Goal: Transaction & Acquisition: Book appointment/travel/reservation

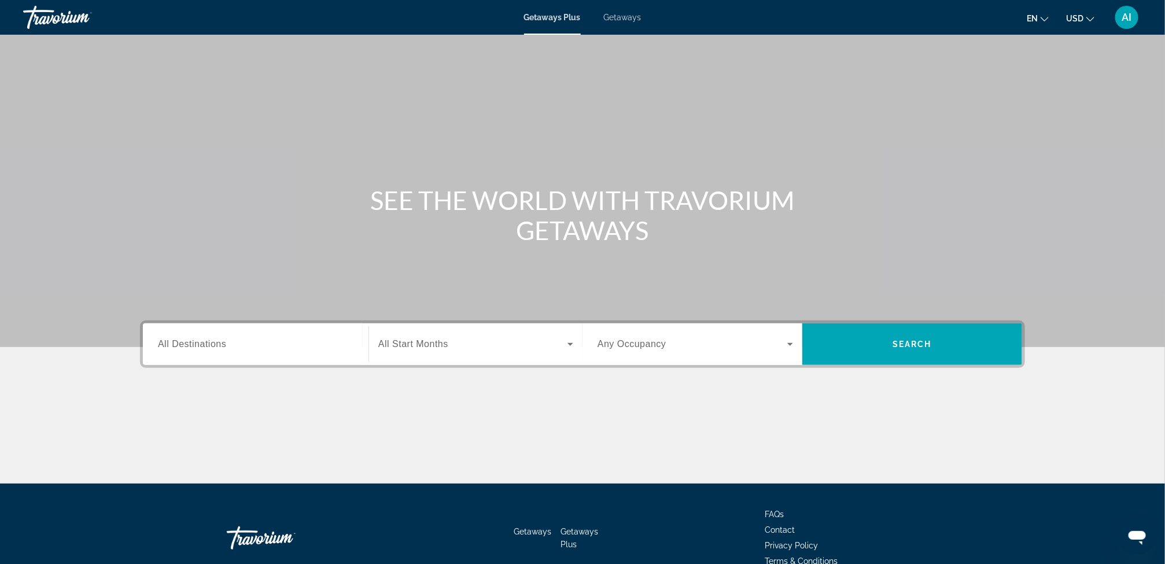
click at [620, 21] on span "Getaways" at bounding box center [623, 17] width 38 height 9
click at [196, 353] on div "Search widget" at bounding box center [256, 344] width 196 height 33
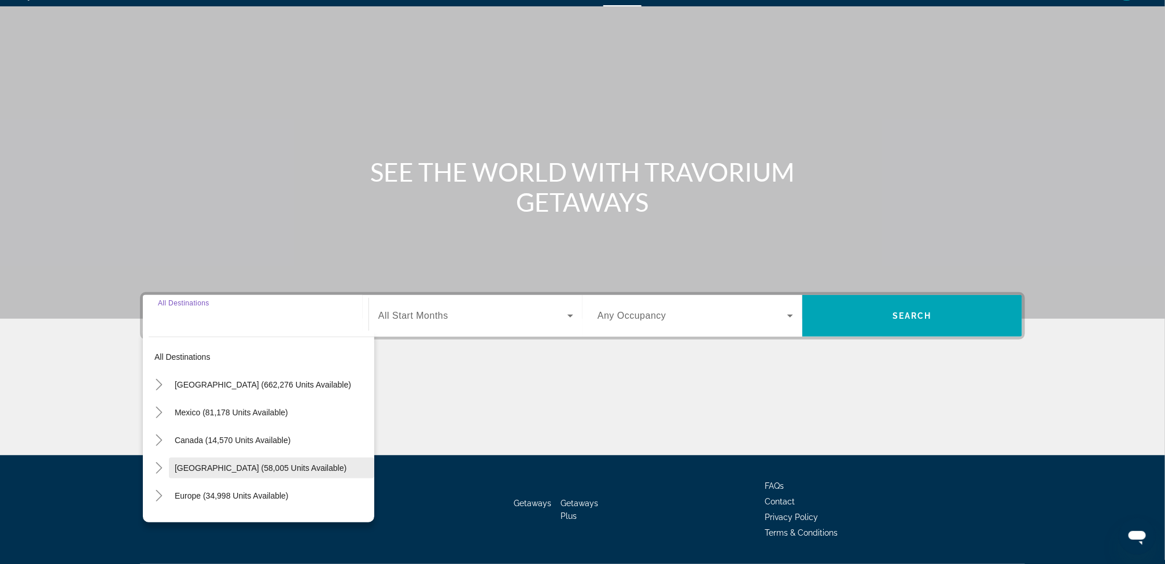
scroll to position [61, 0]
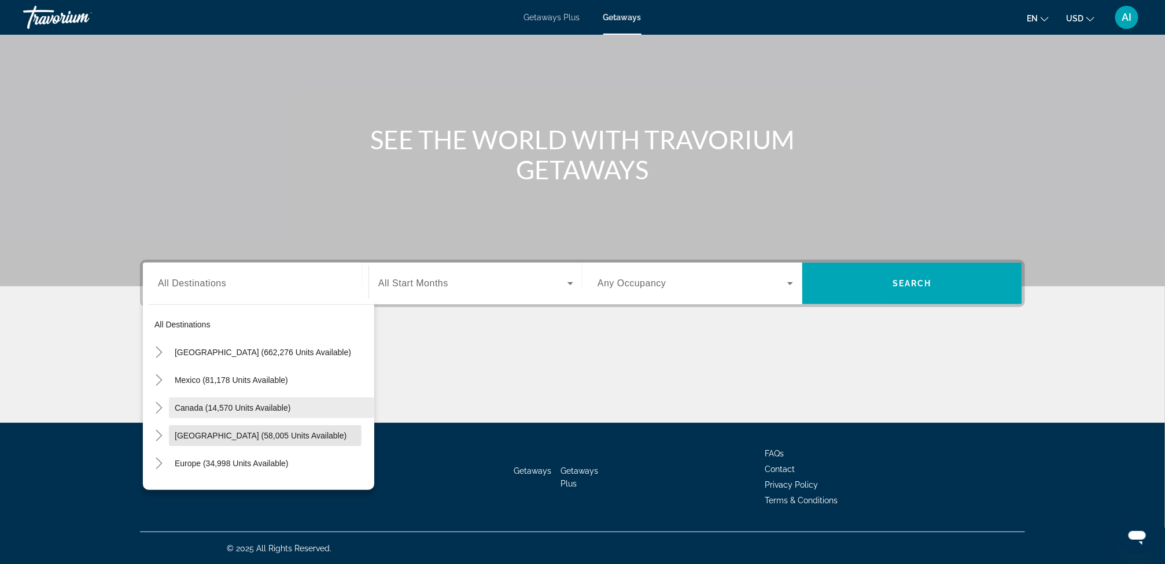
drag, startPoint x: 215, startPoint y: 434, endPoint x: 221, endPoint y: 410, distance: 25.5
click at [221, 410] on mat-tree "All destinations [GEOGRAPHIC_DATA] (662,276 units available) [GEOGRAPHIC_DATA] …" at bounding box center [262, 491] width 226 height 361
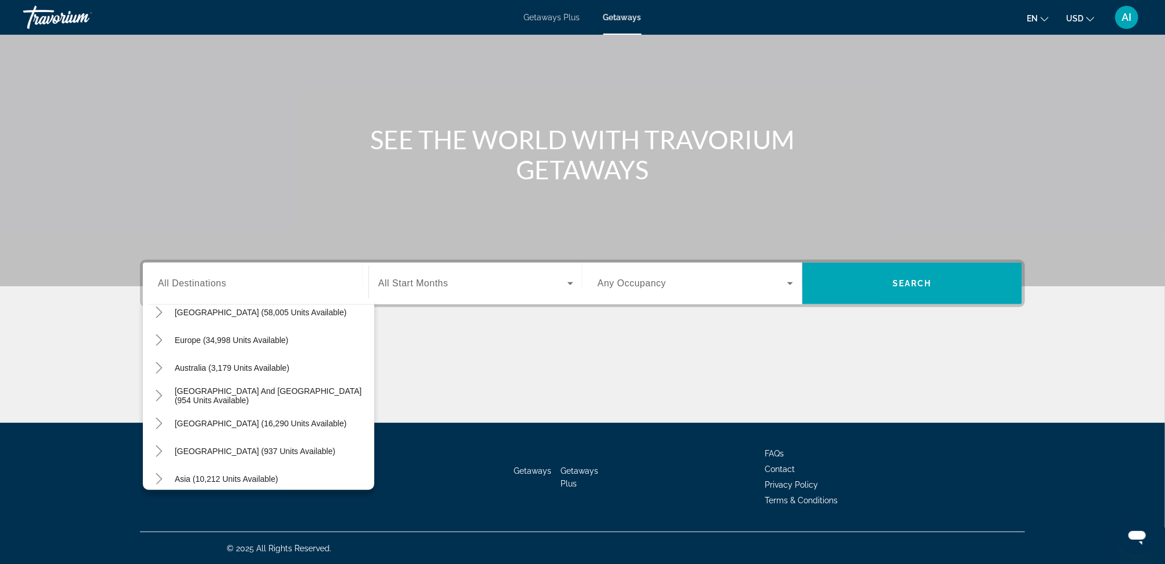
scroll to position [187, 0]
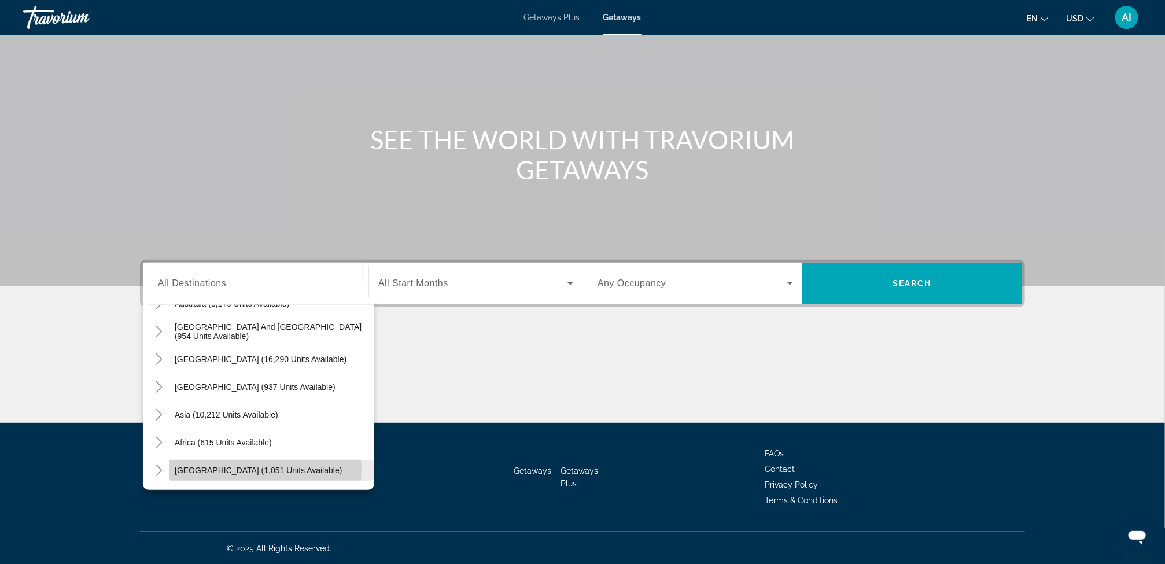
click at [240, 469] on span "[GEOGRAPHIC_DATA] (1,051 units available)" at bounding box center [258, 470] width 167 height 9
type input "**********"
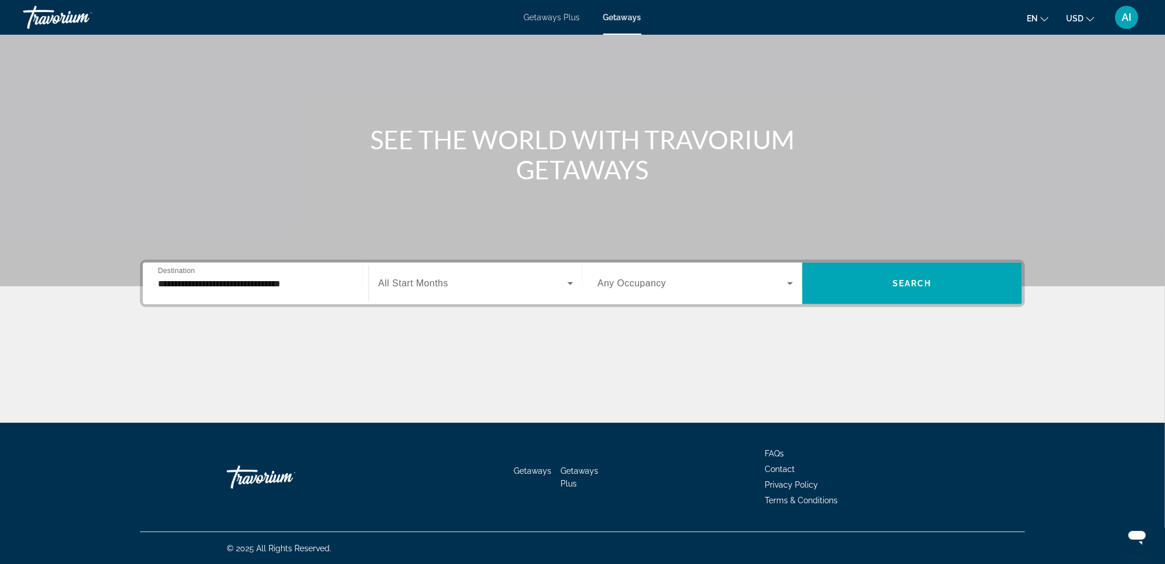
click at [462, 297] on div "Search widget" at bounding box center [475, 283] width 195 height 32
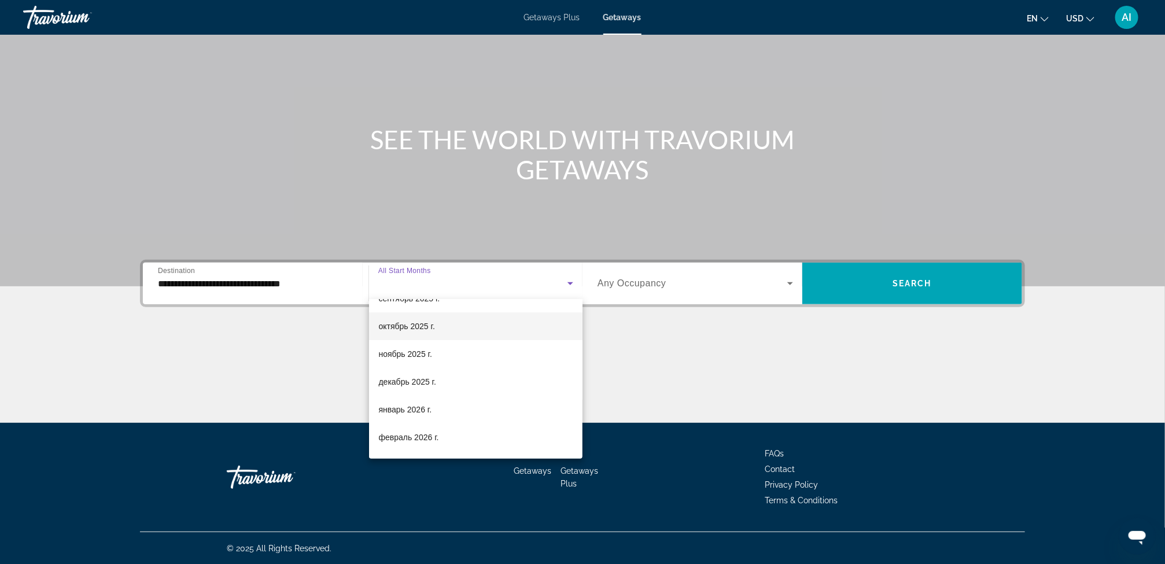
scroll to position [87, 0]
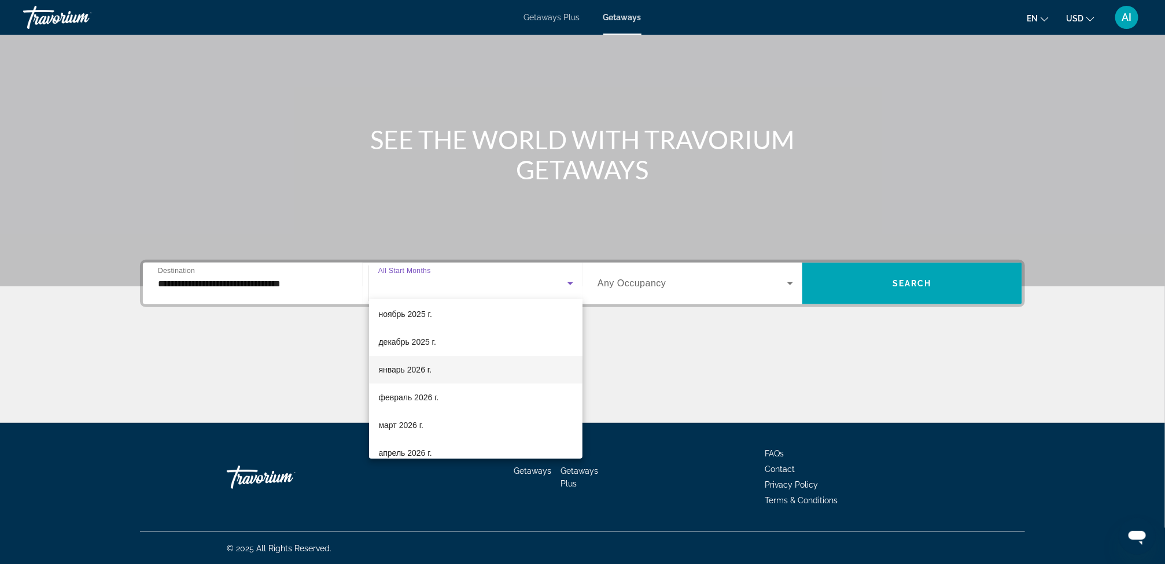
click at [428, 370] on span "январь 2026 г." at bounding box center [404, 370] width 53 height 14
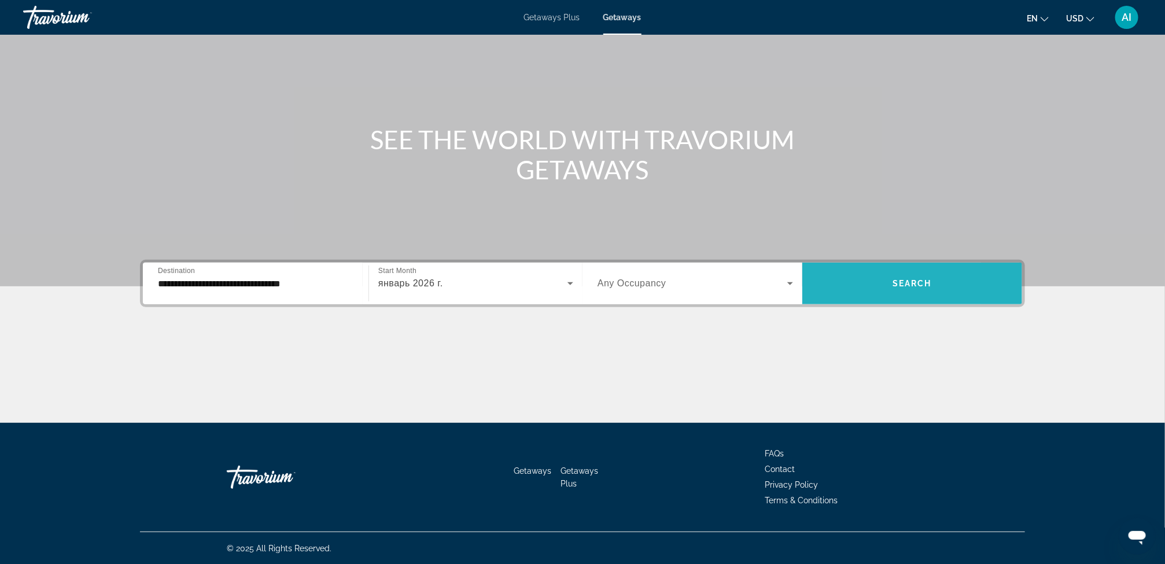
click at [856, 281] on span "Search widget" at bounding box center [912, 284] width 220 height 28
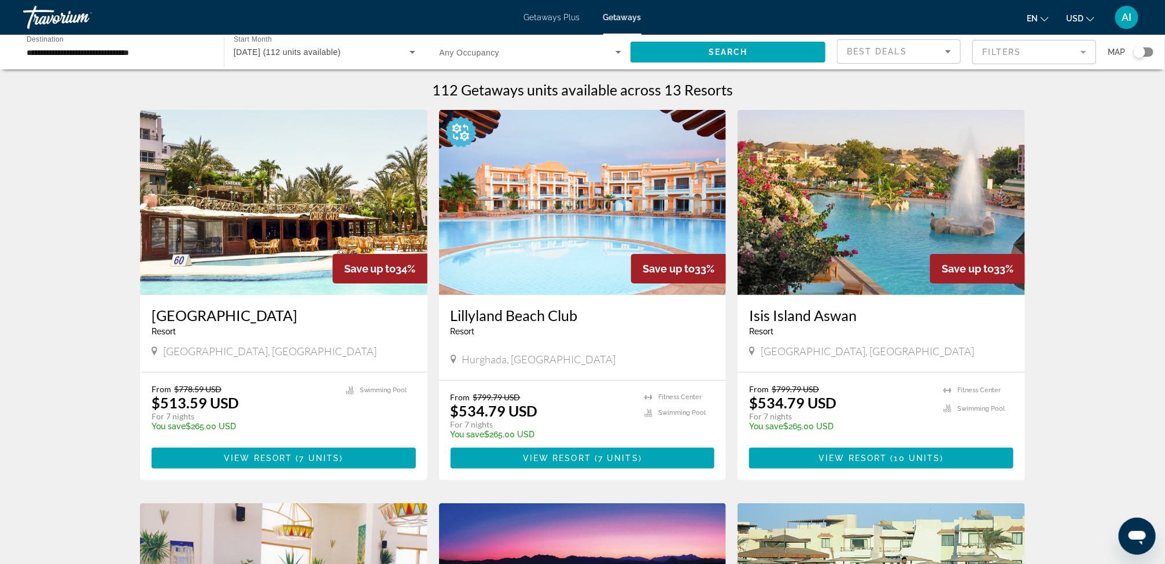
click at [1154, 50] on div "**********" at bounding box center [582, 52] width 1165 height 35
click at [1151, 47] on div "Search widget" at bounding box center [1144, 51] width 20 height 9
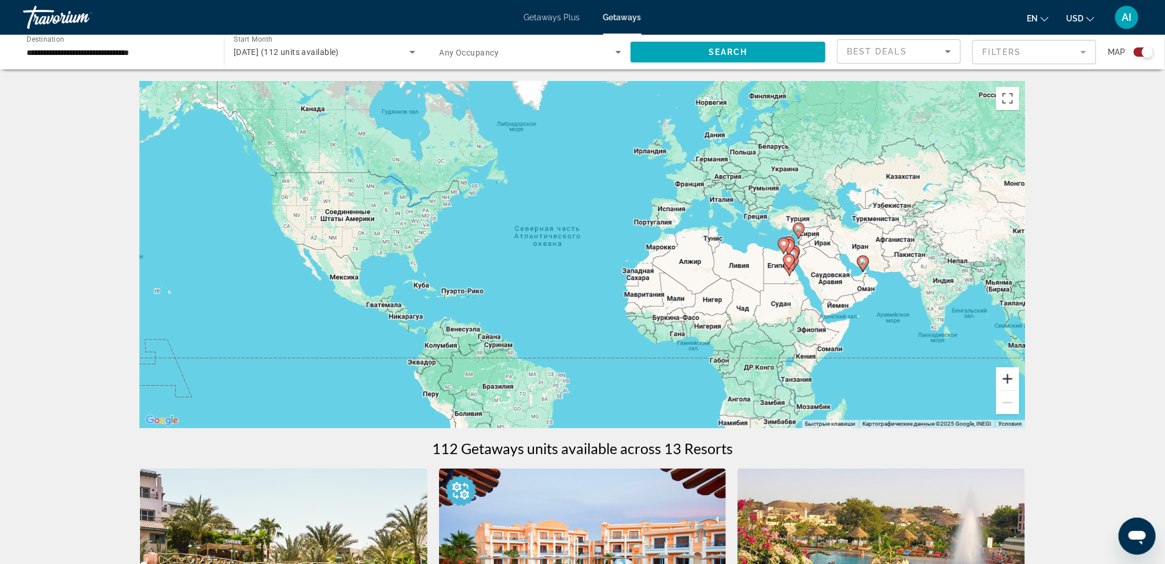
click at [1006, 379] on button "Увеличить" at bounding box center [1007, 378] width 23 height 23
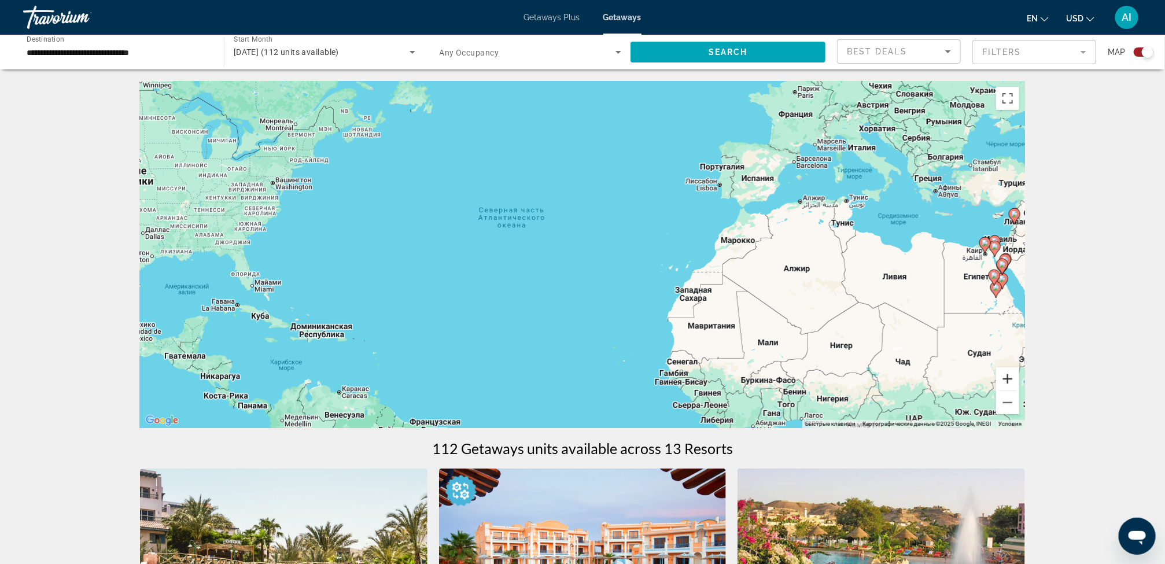
drag, startPoint x: 1006, startPoint y: 379, endPoint x: 778, endPoint y: 393, distance: 228.4
click at [778, 393] on div "Чтобы активировать перетаскивание с помощью клавиатуры, нажмите Alt + Ввод. Пос…" at bounding box center [582, 254] width 885 height 347
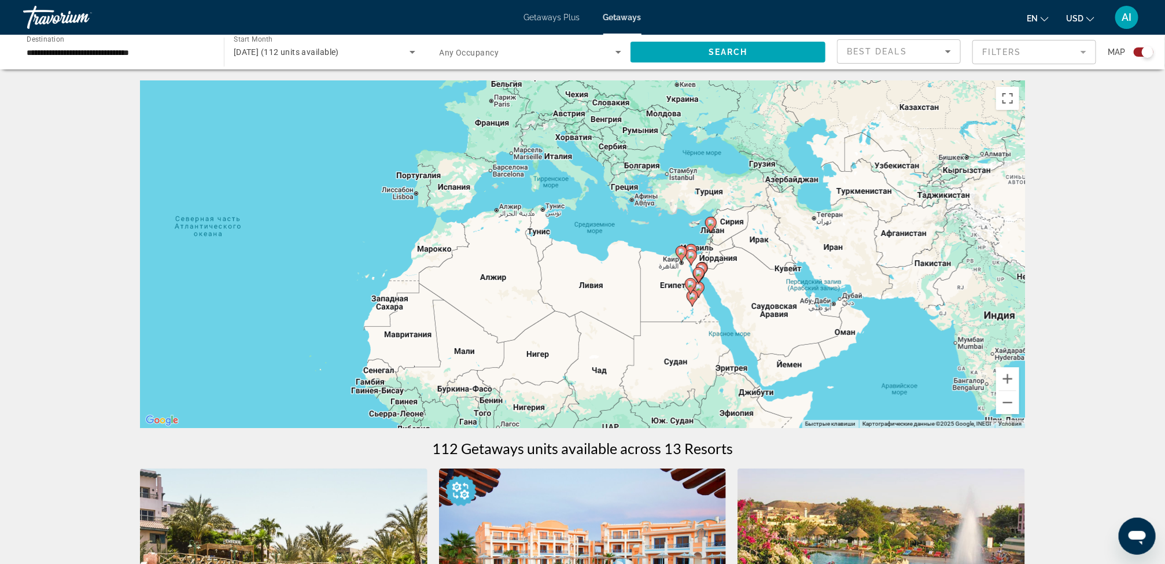
drag, startPoint x: 778, startPoint y: 278, endPoint x: 455, endPoint y: 283, distance: 322.3
click at [455, 283] on div "Чтобы активировать перетаскивание с помощью клавиатуры, нажмите Alt + Ввод. Пос…" at bounding box center [582, 254] width 885 height 347
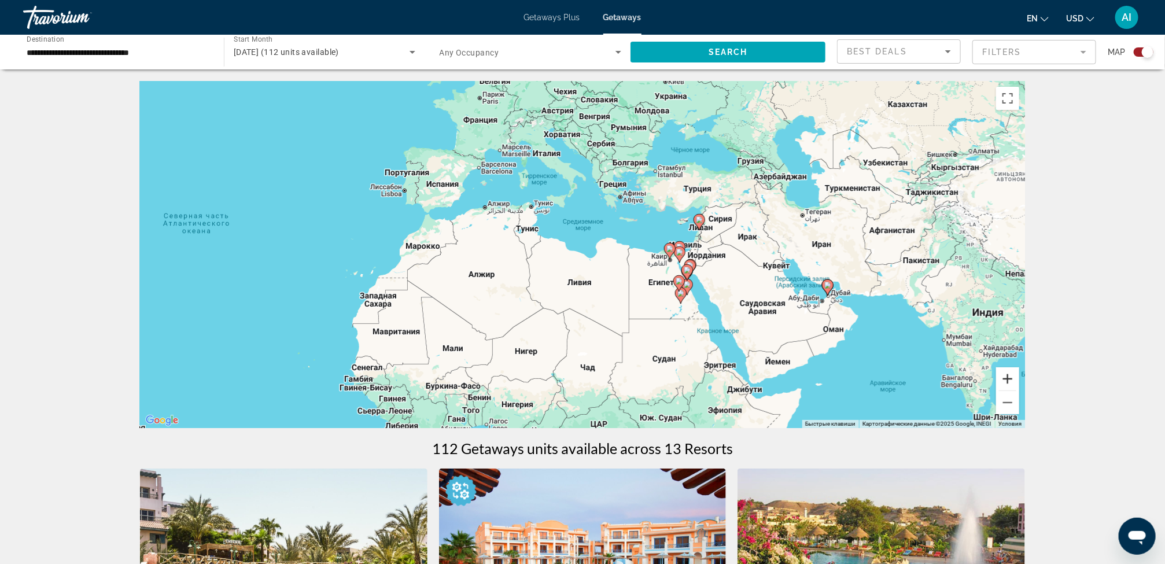
click at [1010, 374] on button "Увеличить" at bounding box center [1007, 378] width 23 height 23
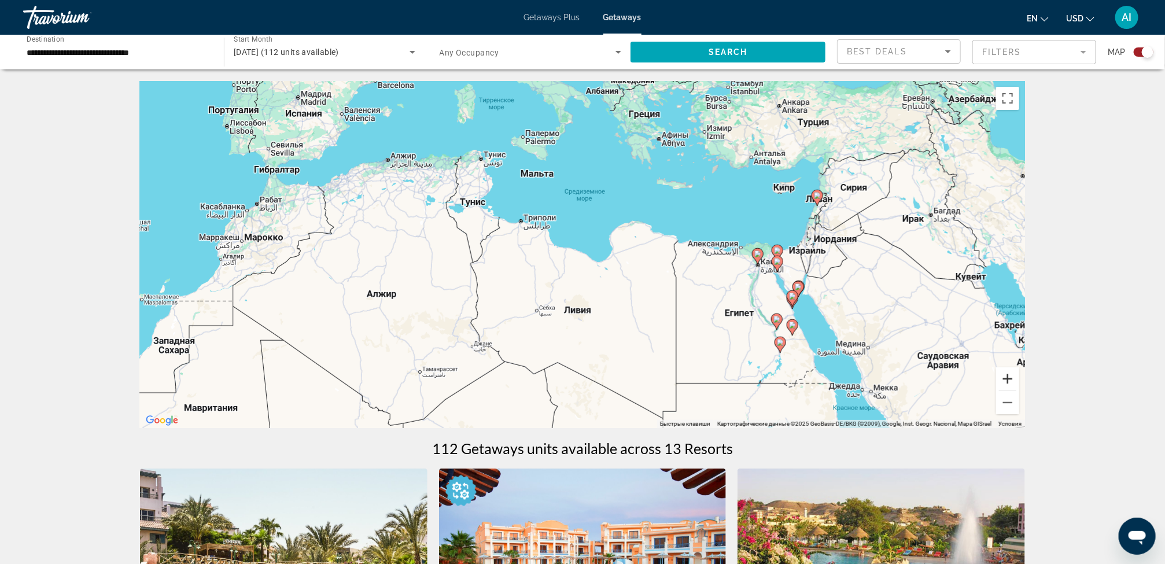
click at [1010, 374] on button "Увеличить" at bounding box center [1007, 378] width 23 height 23
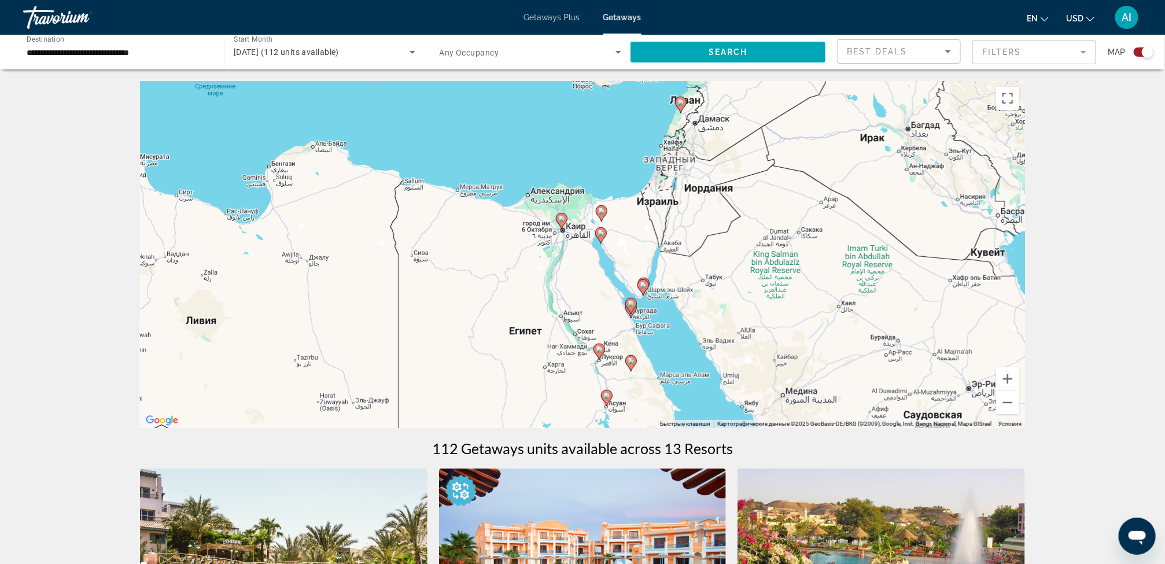
drag, startPoint x: 903, startPoint y: 311, endPoint x: 528, endPoint y: 266, distance: 377.1
click at [528, 266] on div "Чтобы активировать перетаскивание с помощью клавиатуры, нажмите Alt + Ввод. Пос…" at bounding box center [582, 254] width 885 height 347
click at [643, 285] on image "Main content" at bounding box center [643, 285] width 7 height 7
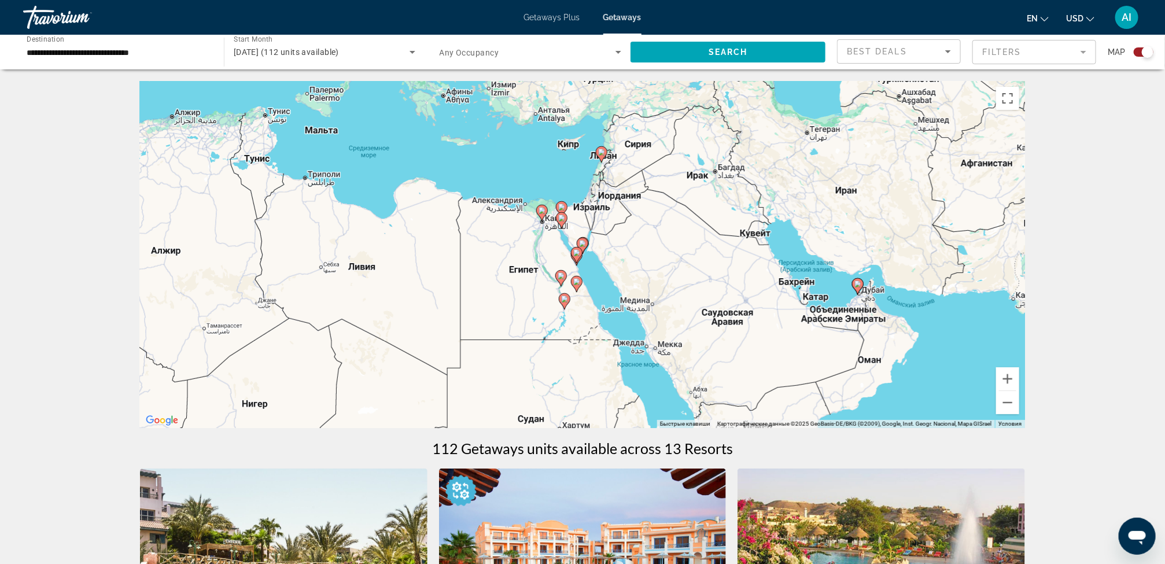
click at [584, 242] on image "Main content" at bounding box center [582, 243] width 7 height 7
type input "**********"
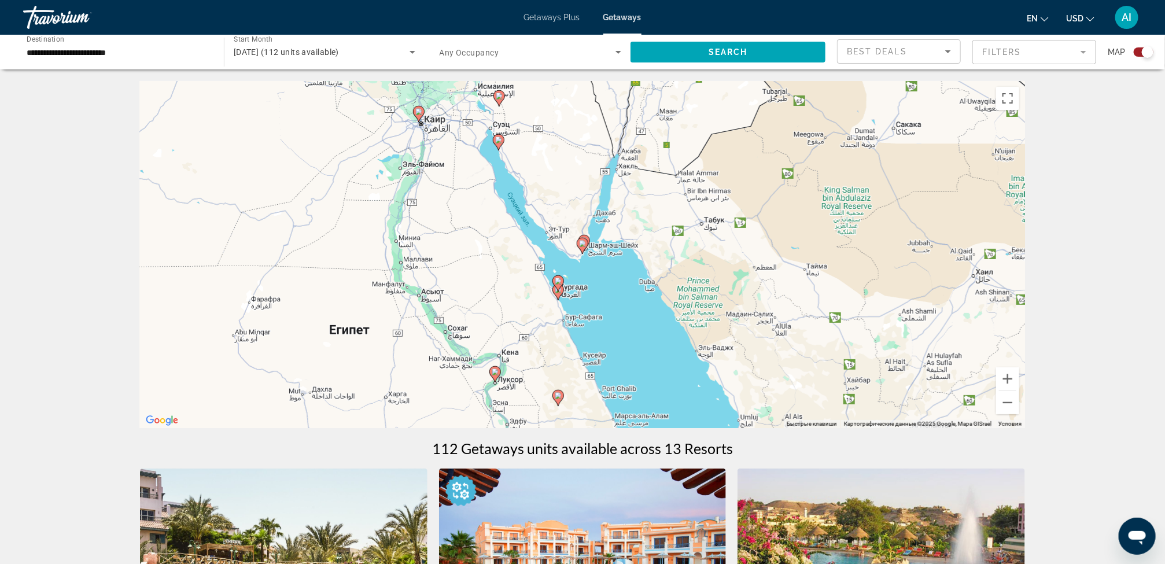
click at [584, 242] on image "Main content" at bounding box center [582, 243] width 7 height 7
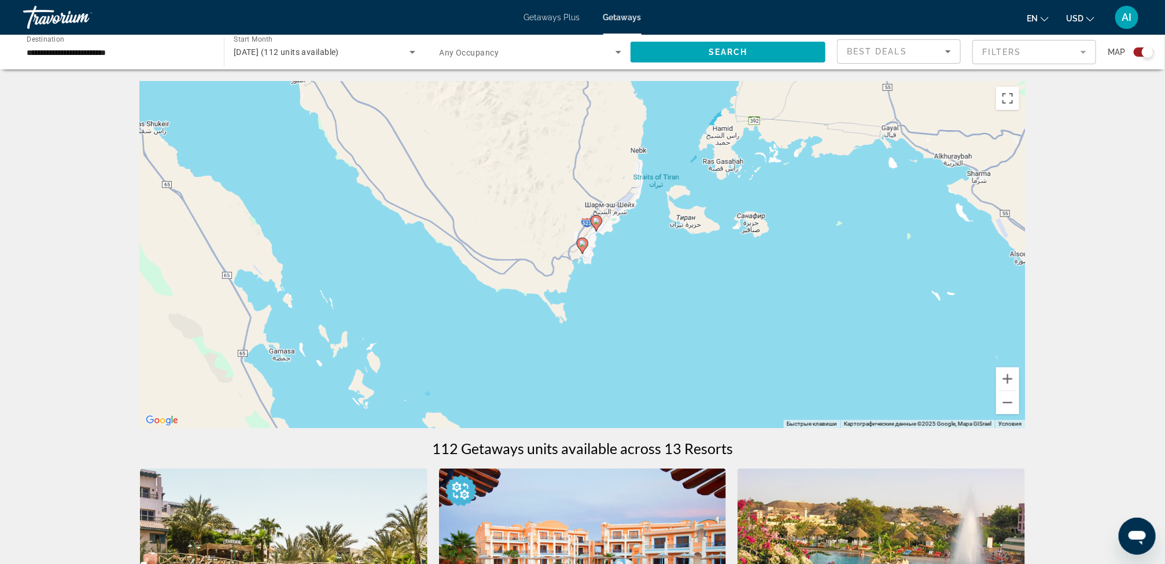
click at [594, 218] on image "Main content" at bounding box center [596, 221] width 7 height 7
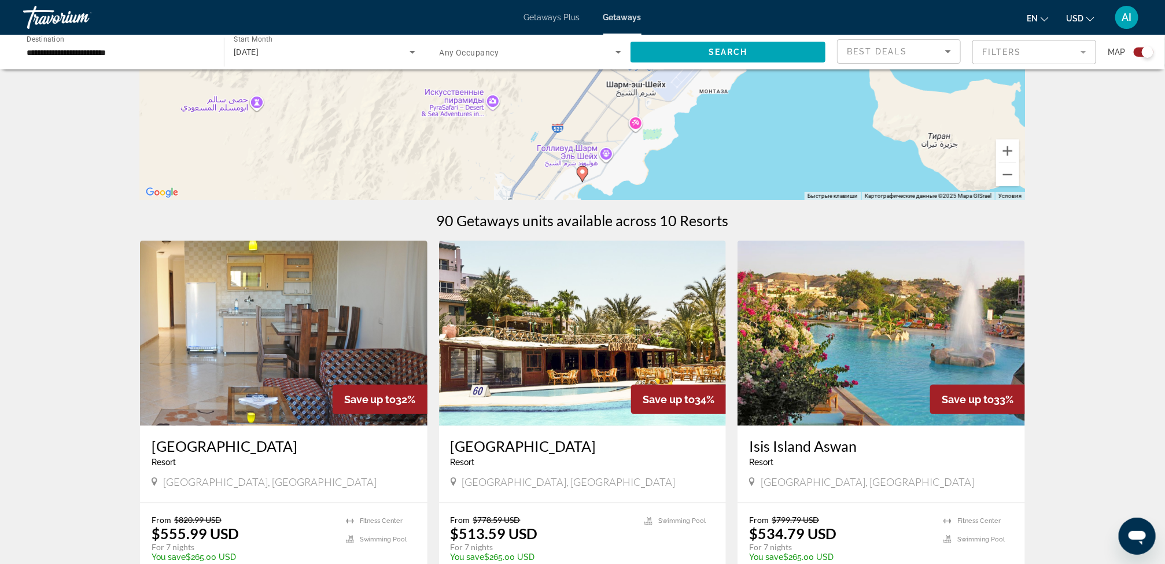
scroll to position [229, 0]
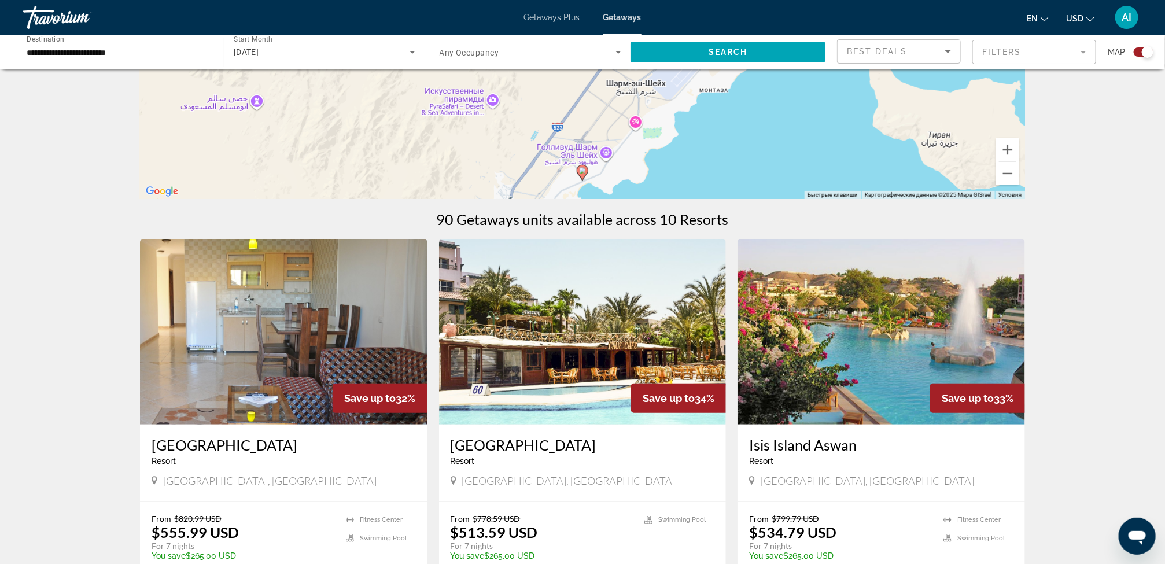
drag, startPoint x: 595, startPoint y: 370, endPoint x: 498, endPoint y: 181, distance: 212.2
click at [498, 181] on div "Чтобы активировать перетаскивание с помощью клавиатуры, нажмите Alt + Ввод. Пос…" at bounding box center [582, 25] width 885 height 347
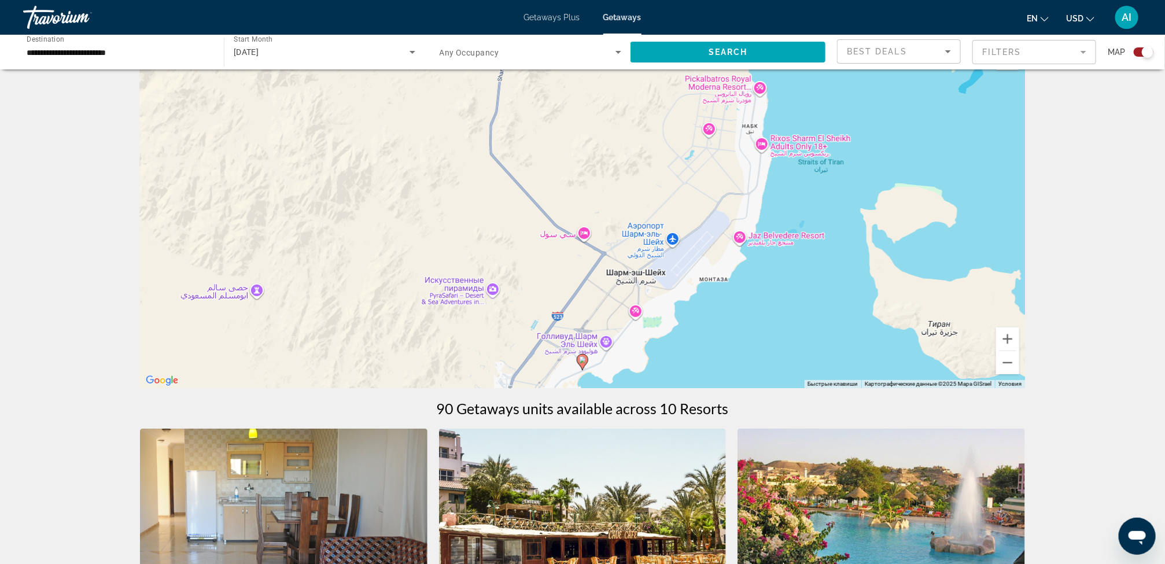
scroll to position [20, 0]
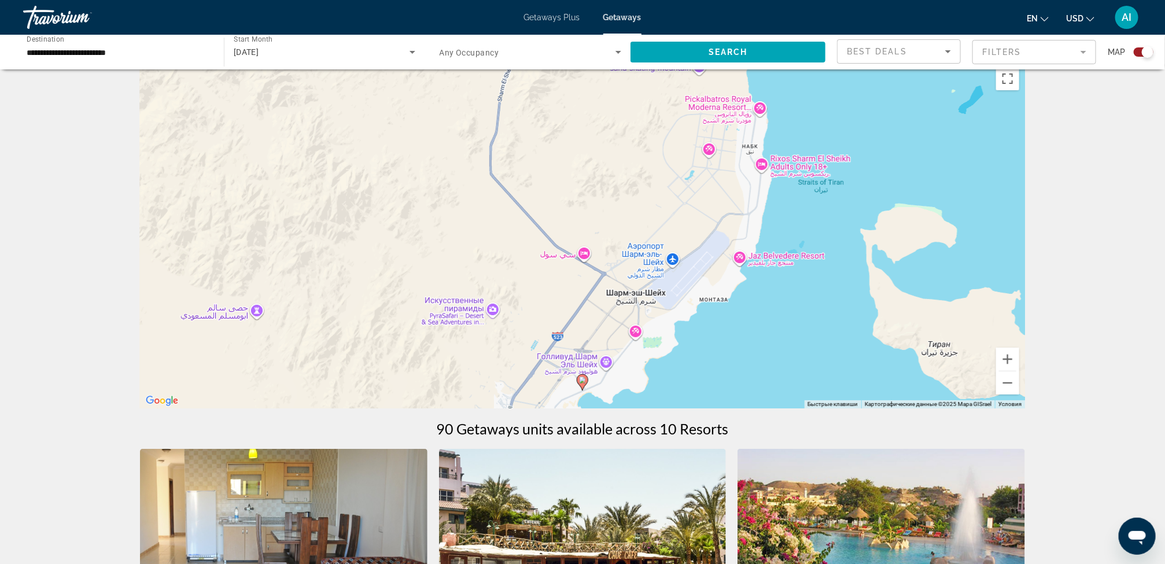
click at [583, 381] on image "Main content" at bounding box center [582, 380] width 7 height 7
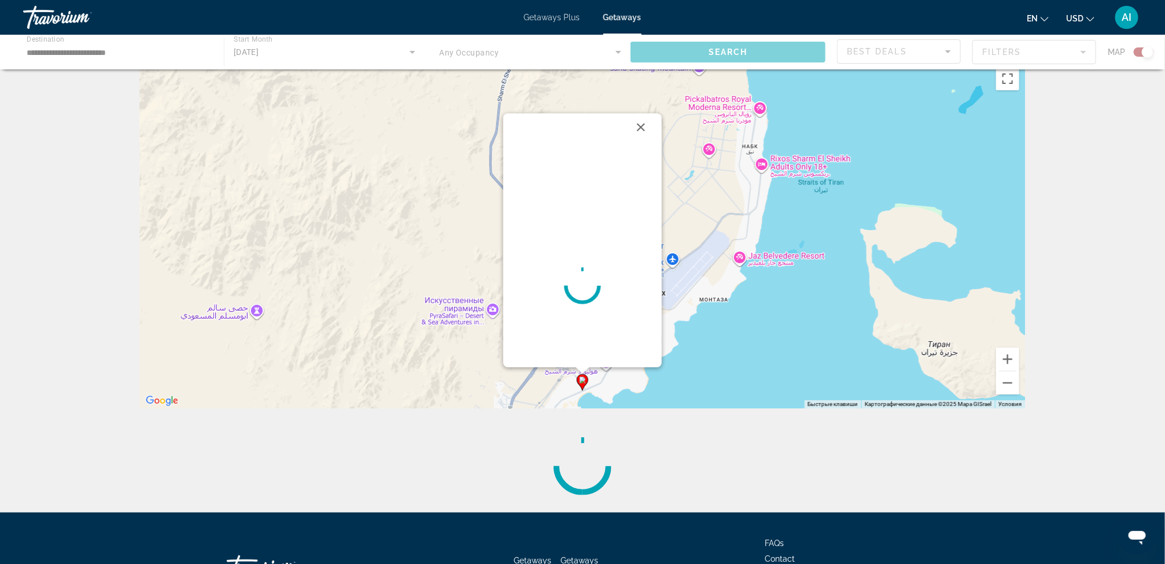
scroll to position [0, 0]
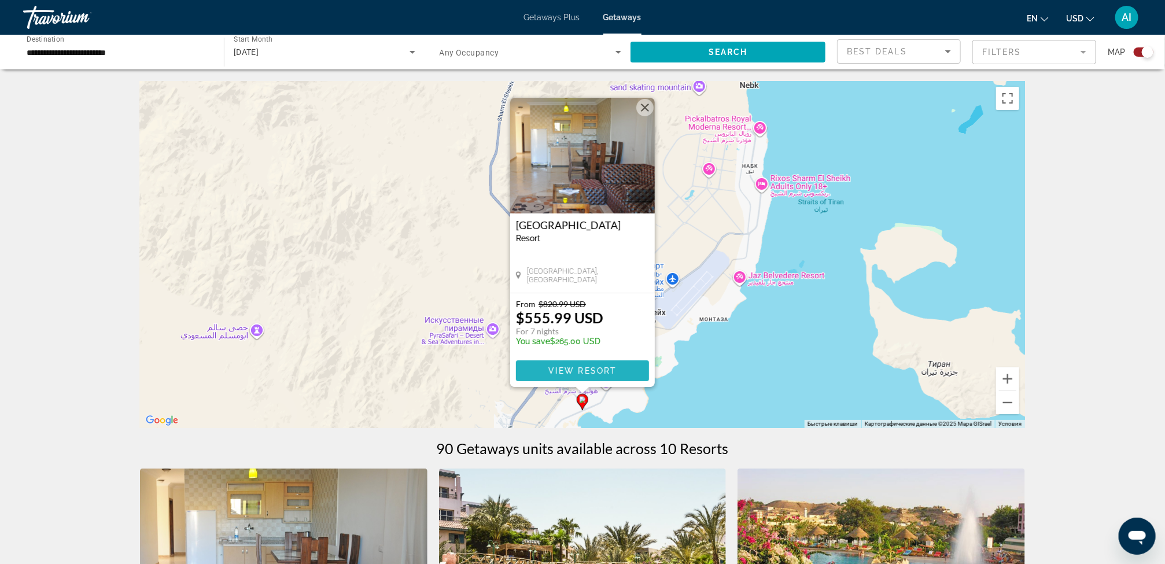
click at [604, 366] on span "View Resort" at bounding box center [582, 370] width 68 height 9
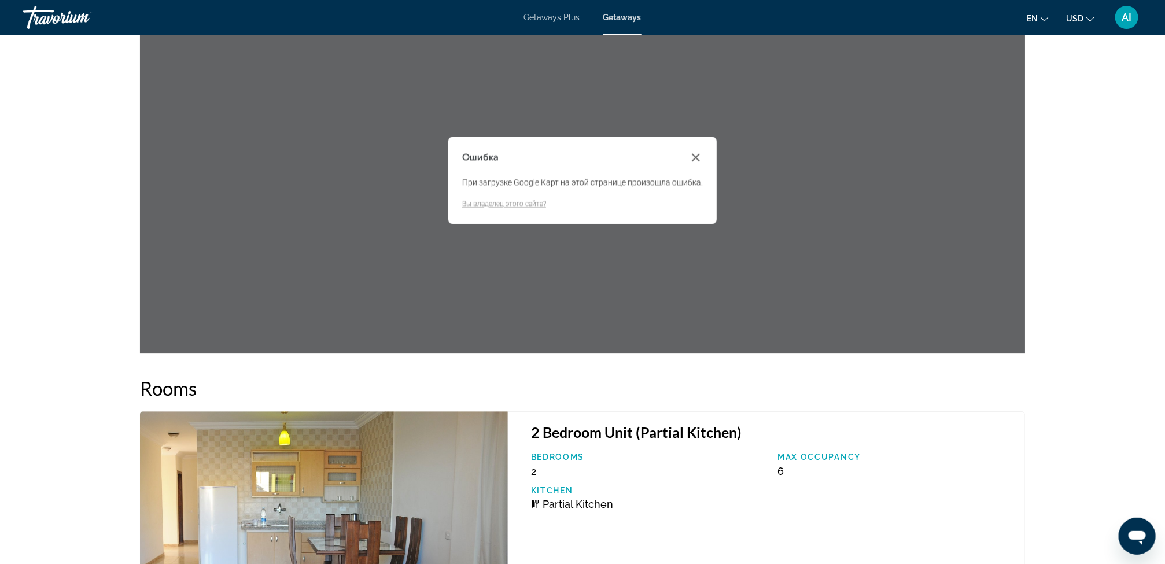
scroll to position [1547, 0]
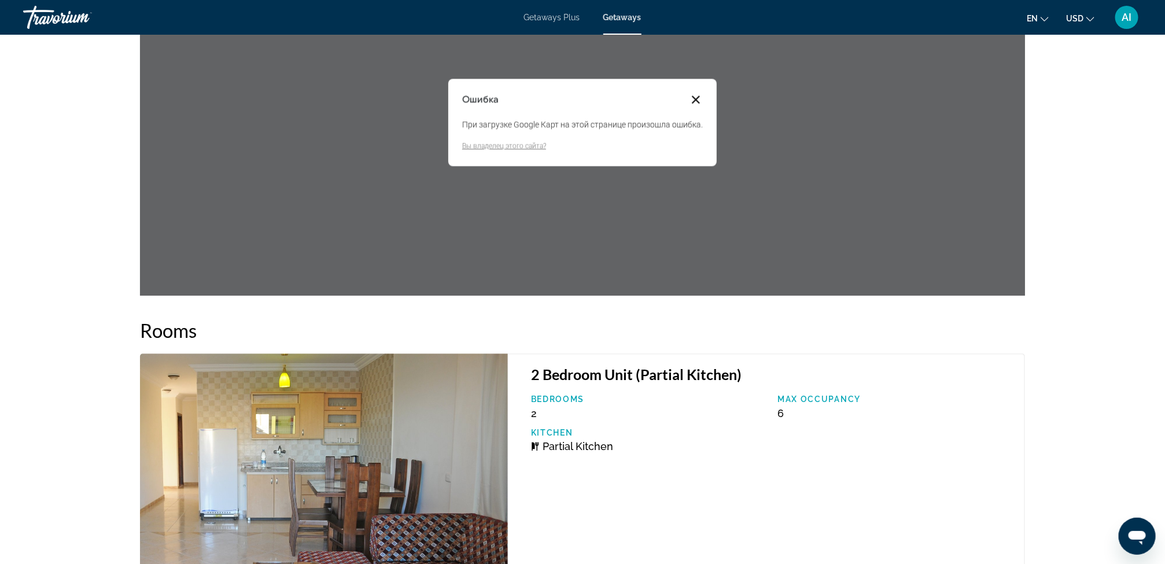
click at [697, 98] on button "Закрыть диалоговое окно" at bounding box center [696, 100] width 14 height 14
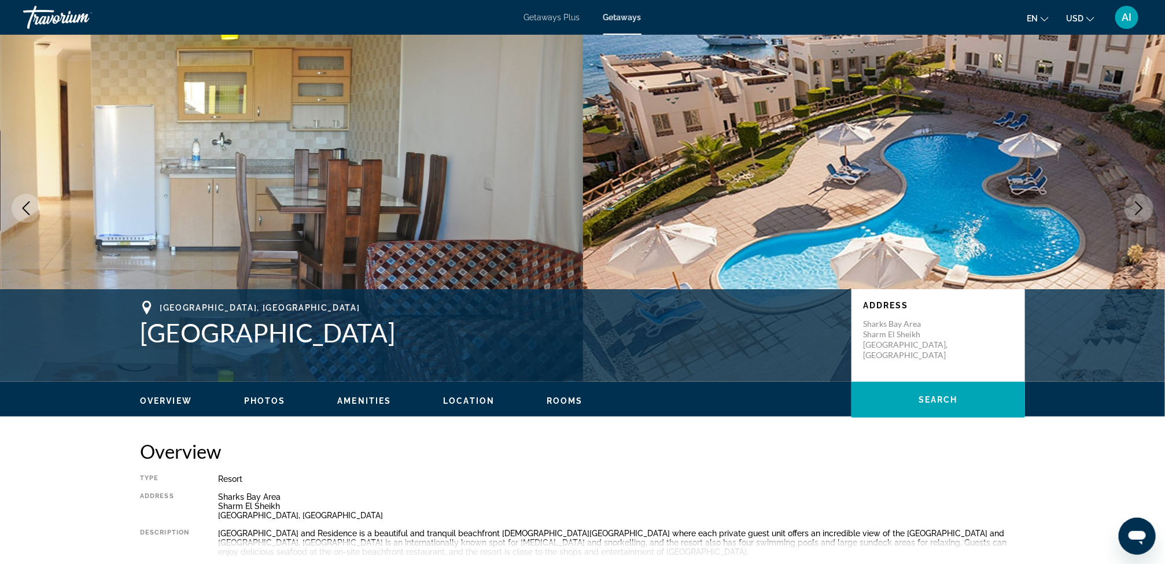
click at [462, 399] on span "Location" at bounding box center [468, 400] width 51 height 9
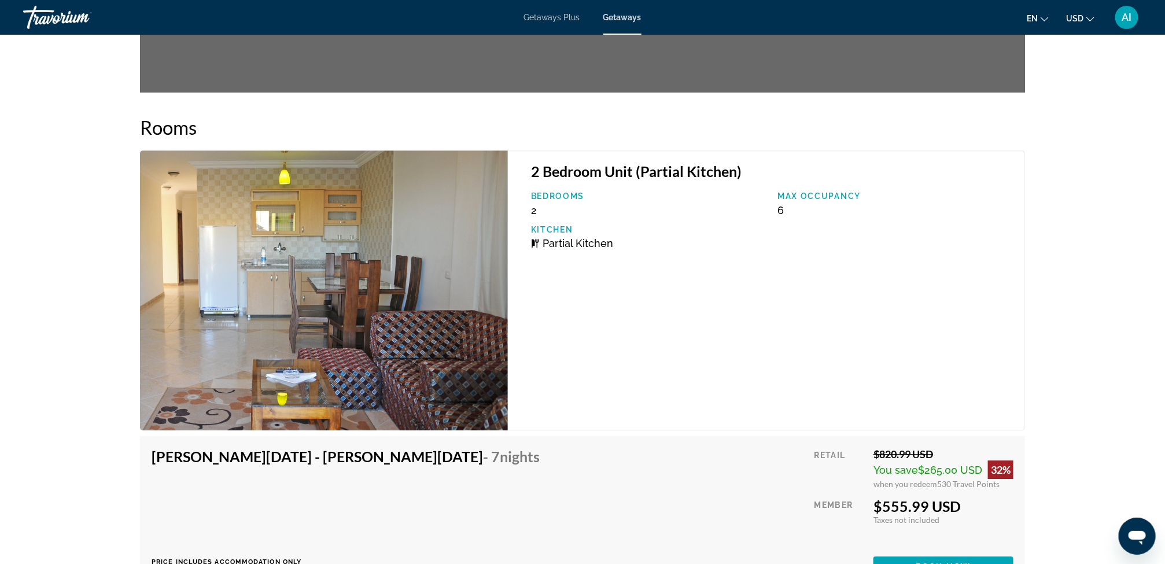
scroll to position [1756, 0]
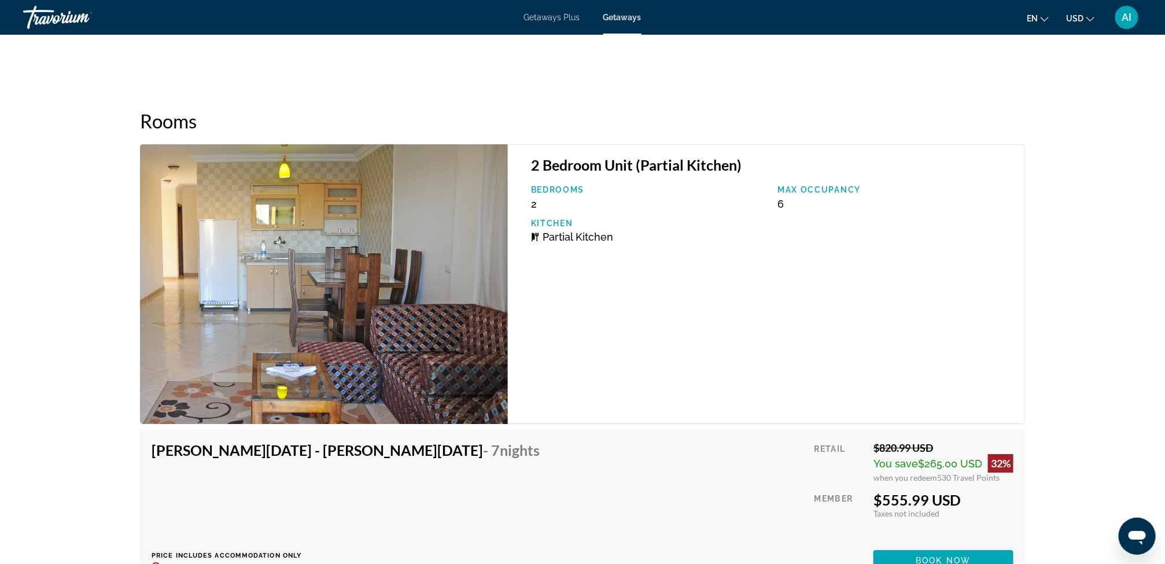
drag, startPoint x: 462, startPoint y: 399, endPoint x: 518, endPoint y: 462, distance: 83.6
click at [518, 462] on div "[PERSON_NAME][DATE] - [PERSON_NAME][DATE] - 7 Nights Price includes accommodati…" at bounding box center [583, 506] width 862 height 130
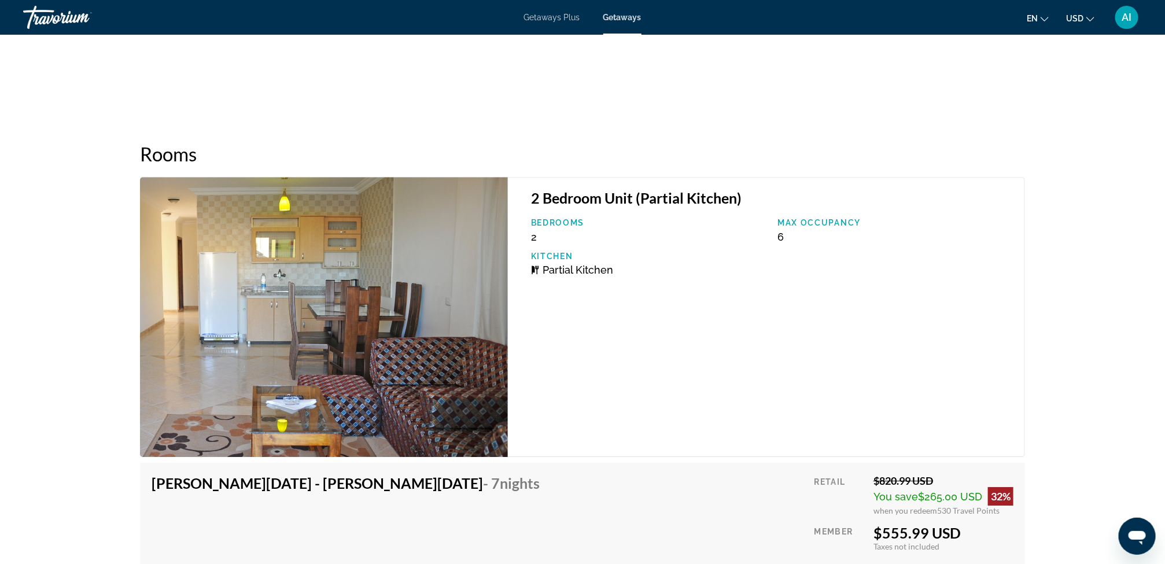
scroll to position [1845, 0]
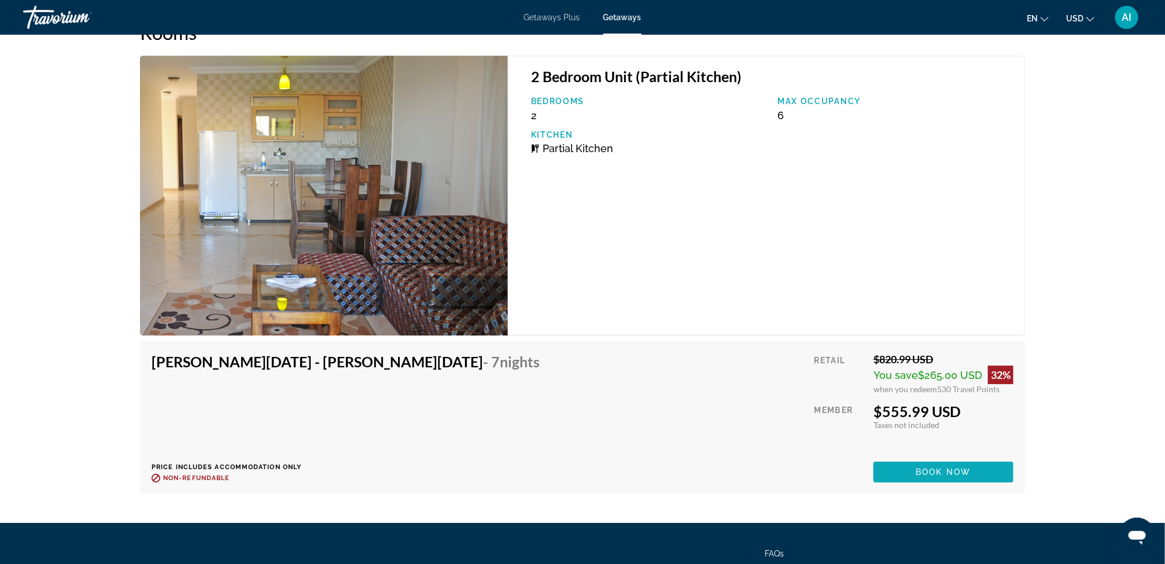
click at [890, 467] on span "Main content" at bounding box center [944, 472] width 140 height 28
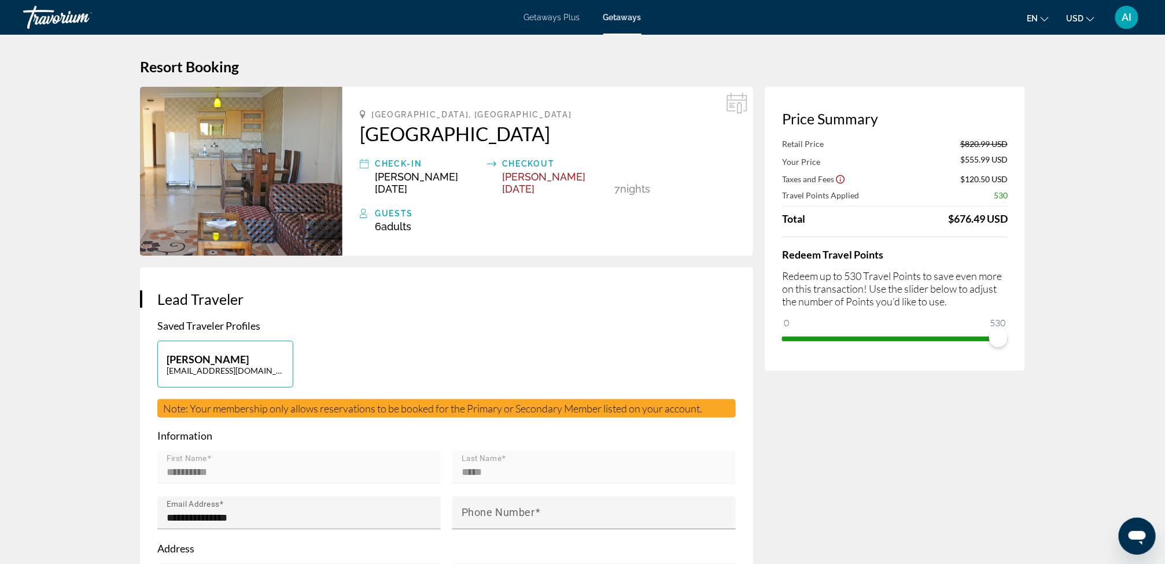
drag, startPoint x: 352, startPoint y: 132, endPoint x: 665, endPoint y: 132, distance: 312.4
click at [665, 132] on div "[GEOGRAPHIC_DATA], [GEOGRAPHIC_DATA] Check-In [PERSON_NAME][DATE] Checkout [PER…" at bounding box center [548, 171] width 411 height 169
copy h2 "[GEOGRAPHIC_DATA]"
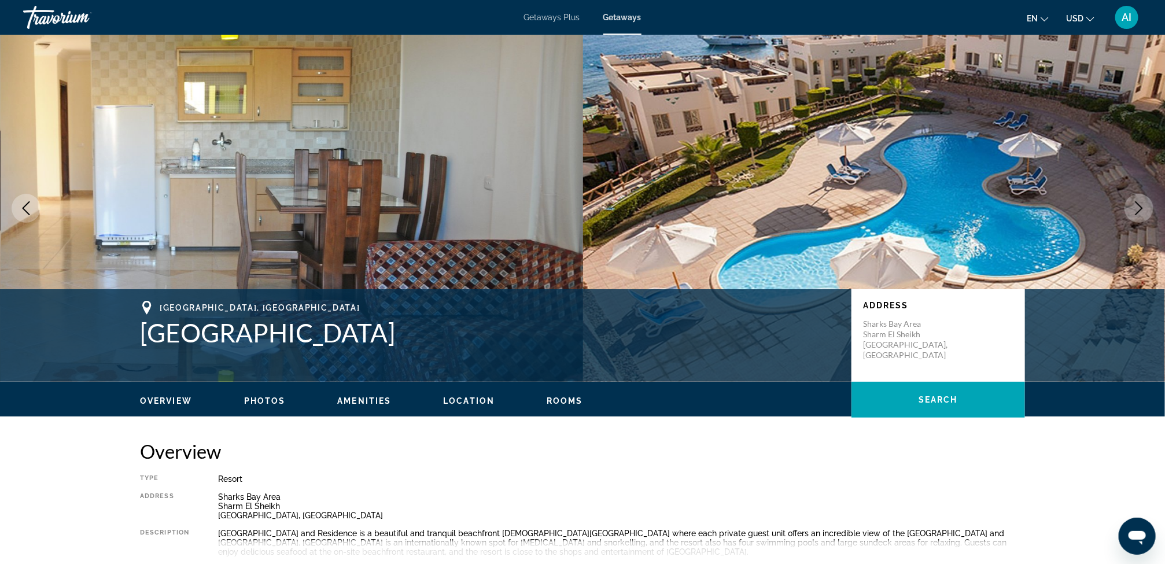
click at [469, 398] on span "Location" at bounding box center [468, 400] width 51 height 9
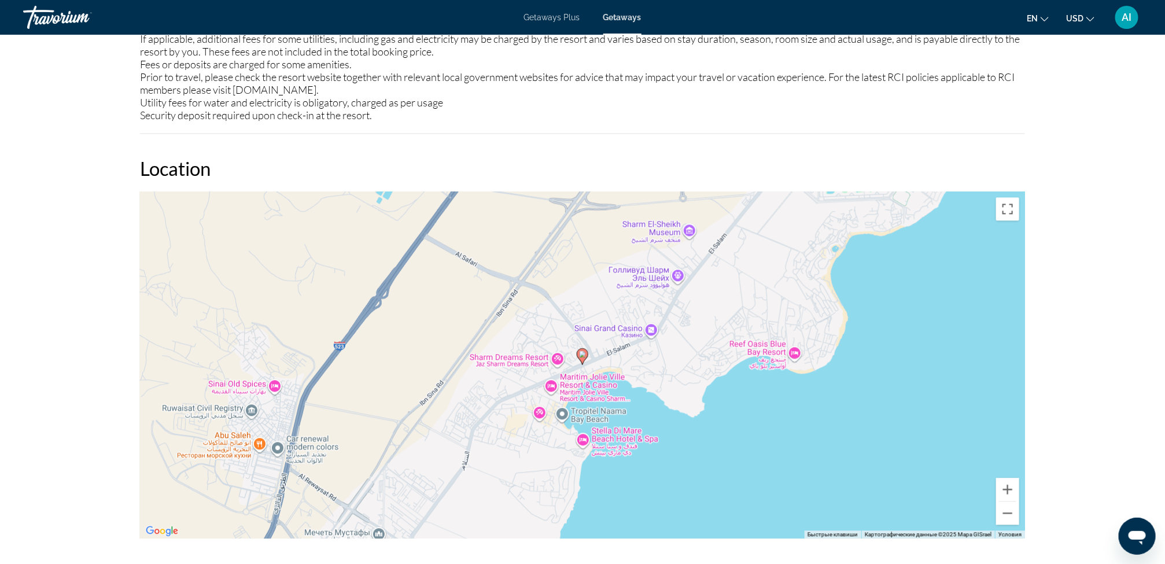
scroll to position [1392, 0]
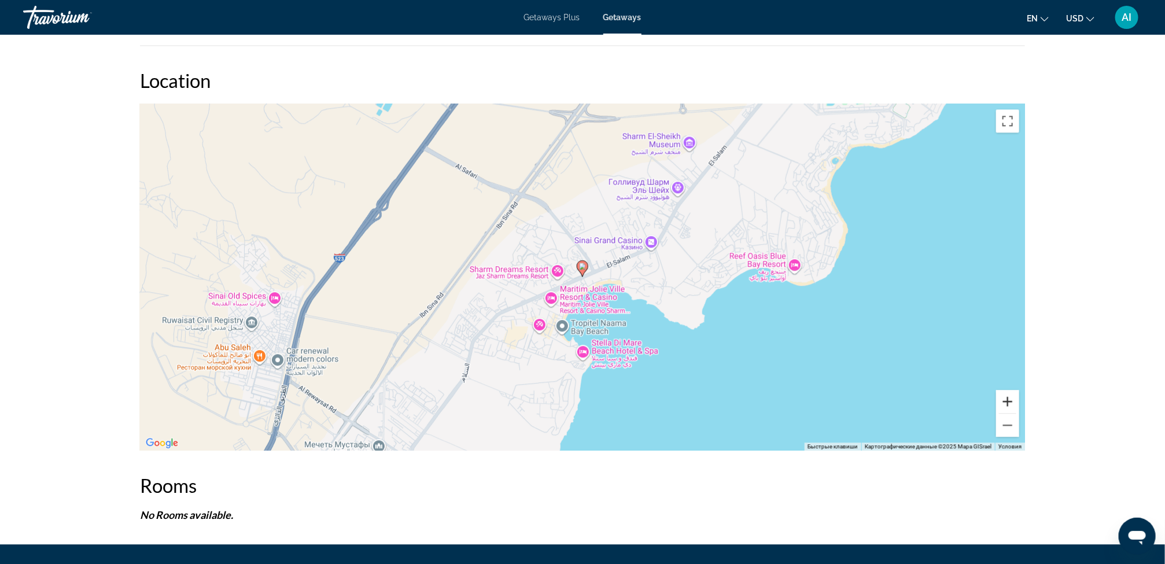
click at [1005, 404] on button "Увеличить" at bounding box center [1007, 401] width 23 height 23
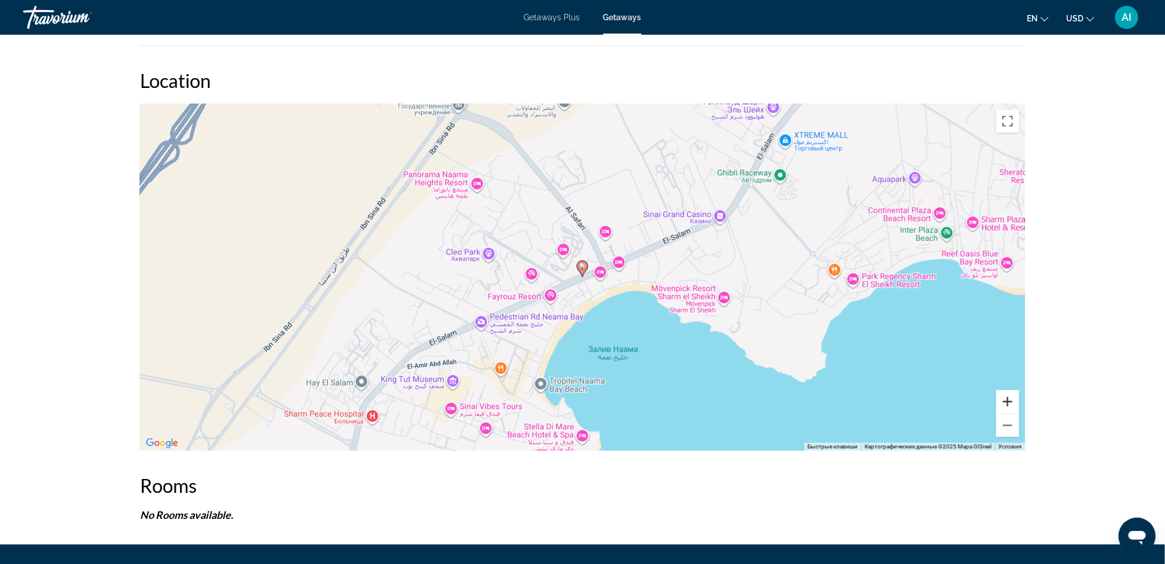
click at [1005, 404] on button "Увеличить" at bounding box center [1007, 401] width 23 height 23
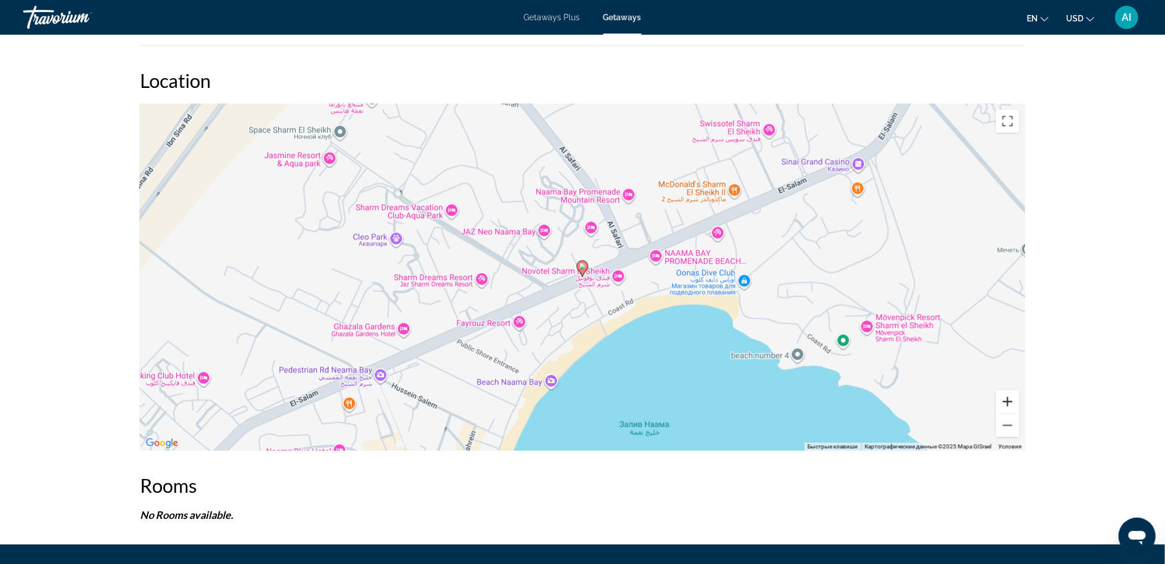
click at [1005, 404] on button "Увеличить" at bounding box center [1007, 401] width 23 height 23
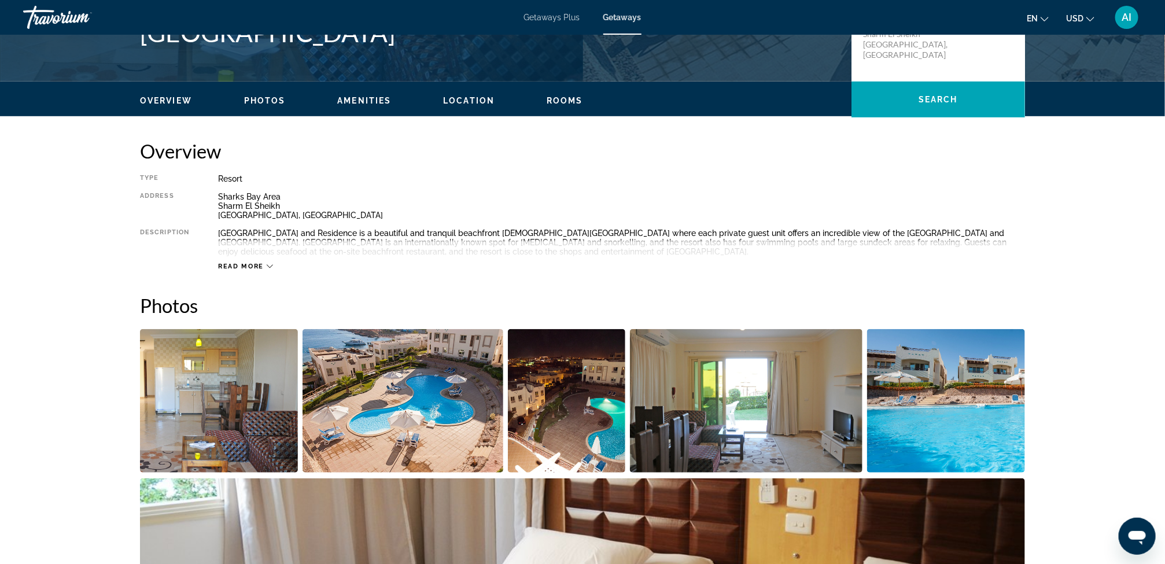
scroll to position [295, 0]
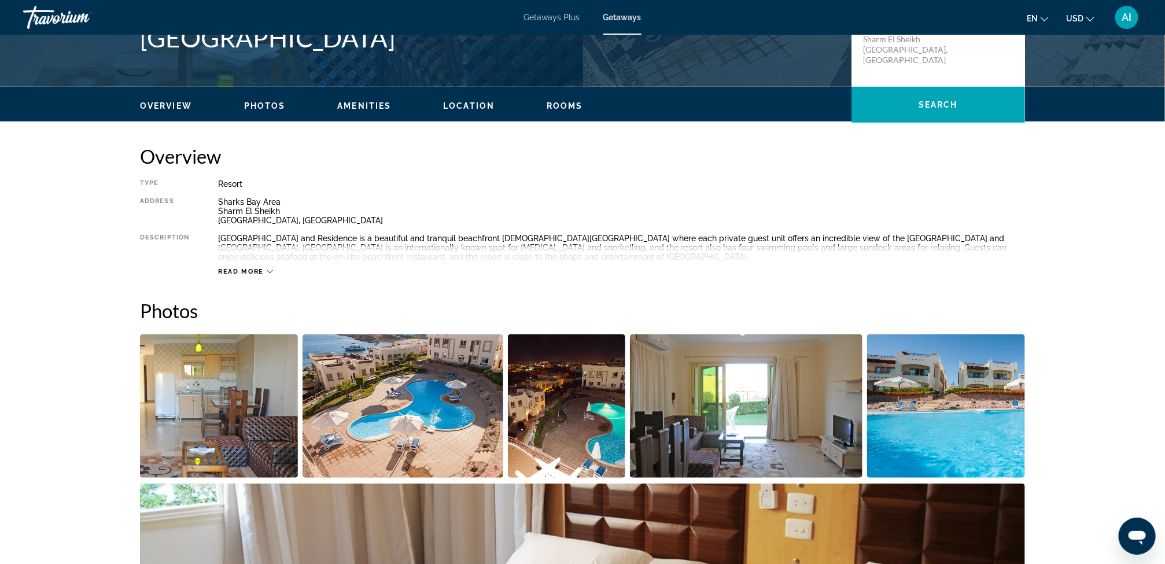
click at [556, 101] on span "Rooms" at bounding box center [565, 105] width 36 height 9
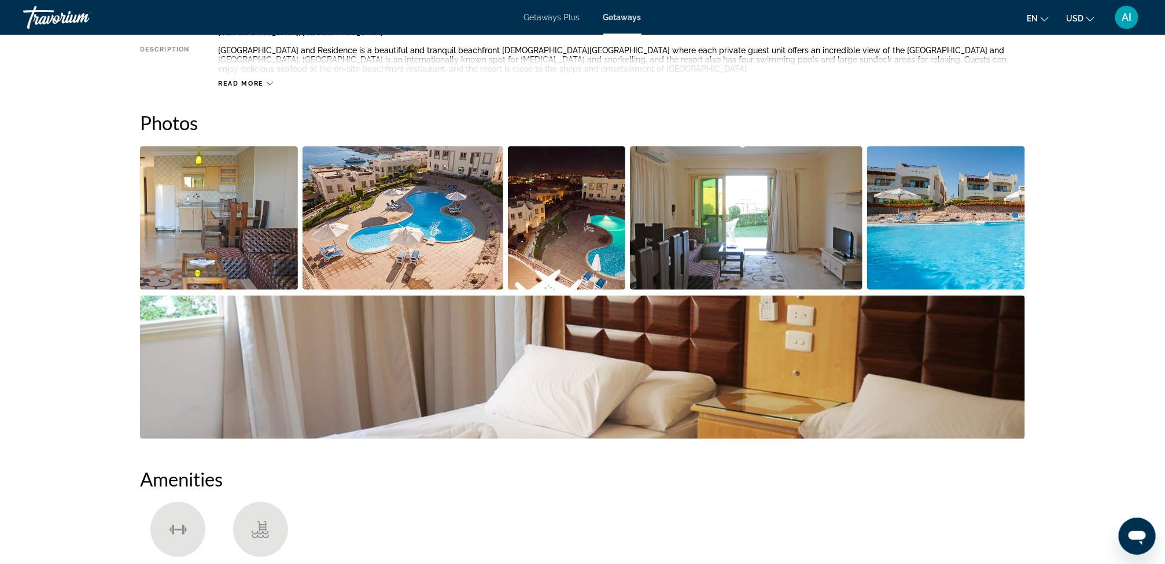
scroll to position [462, 0]
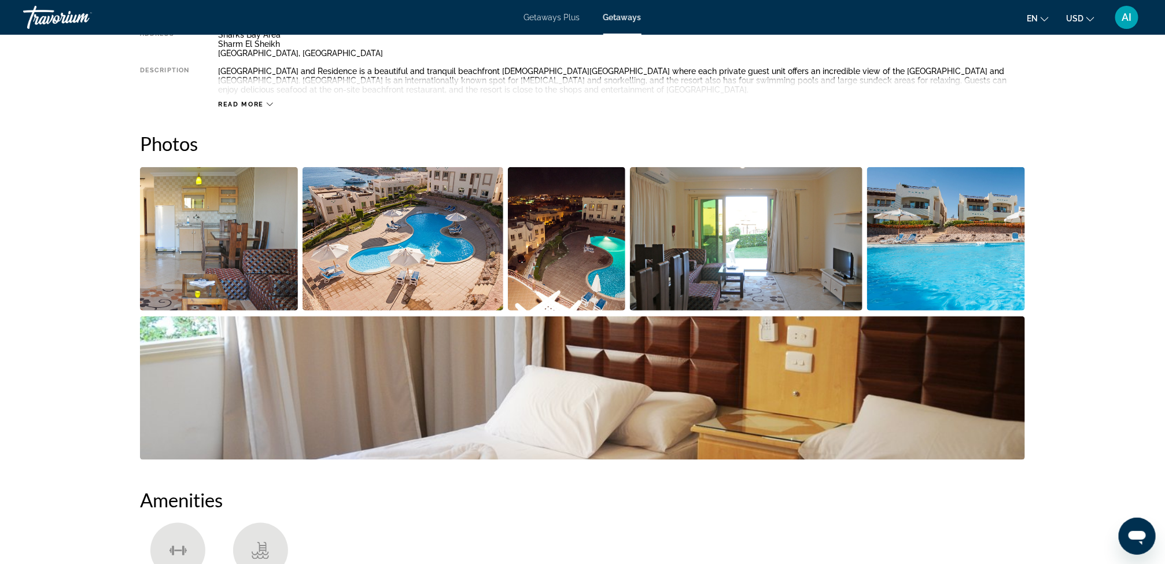
click at [559, 233] on img "Open full-screen image slider" at bounding box center [566, 238] width 117 height 143
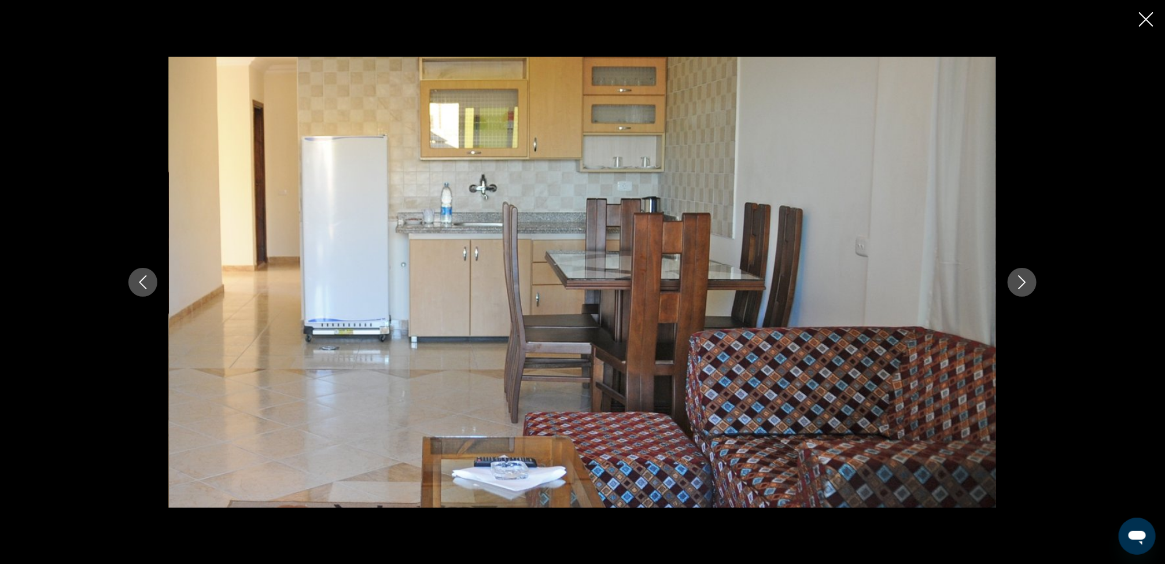
click at [1015, 285] on icon "Next image" at bounding box center [1022, 282] width 14 height 14
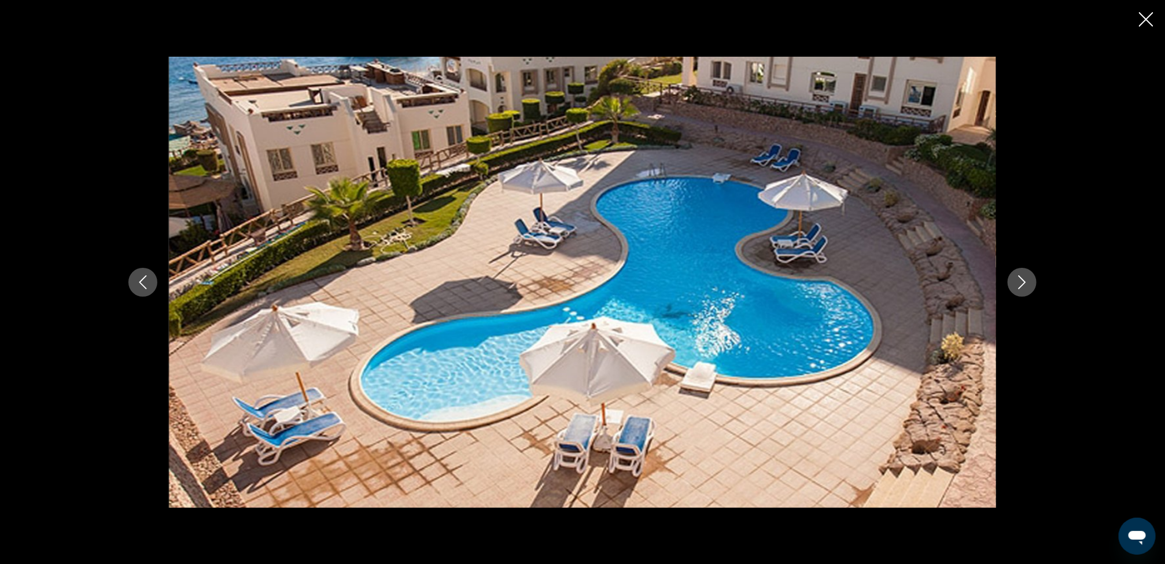
click at [1015, 285] on icon "Next image" at bounding box center [1022, 282] width 14 height 14
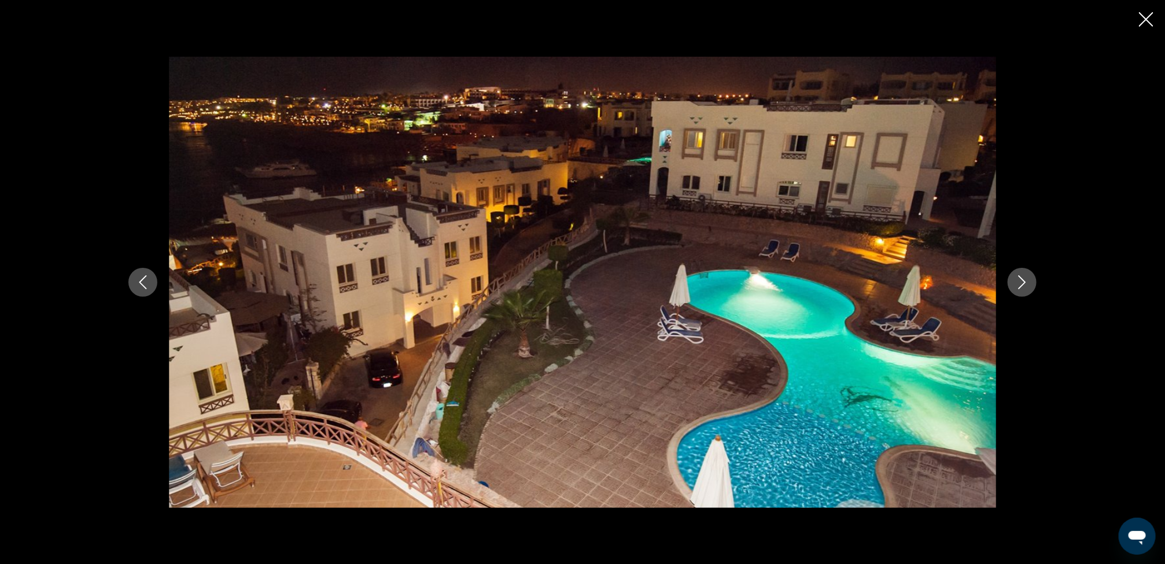
click at [1015, 285] on icon "Next image" at bounding box center [1022, 282] width 14 height 14
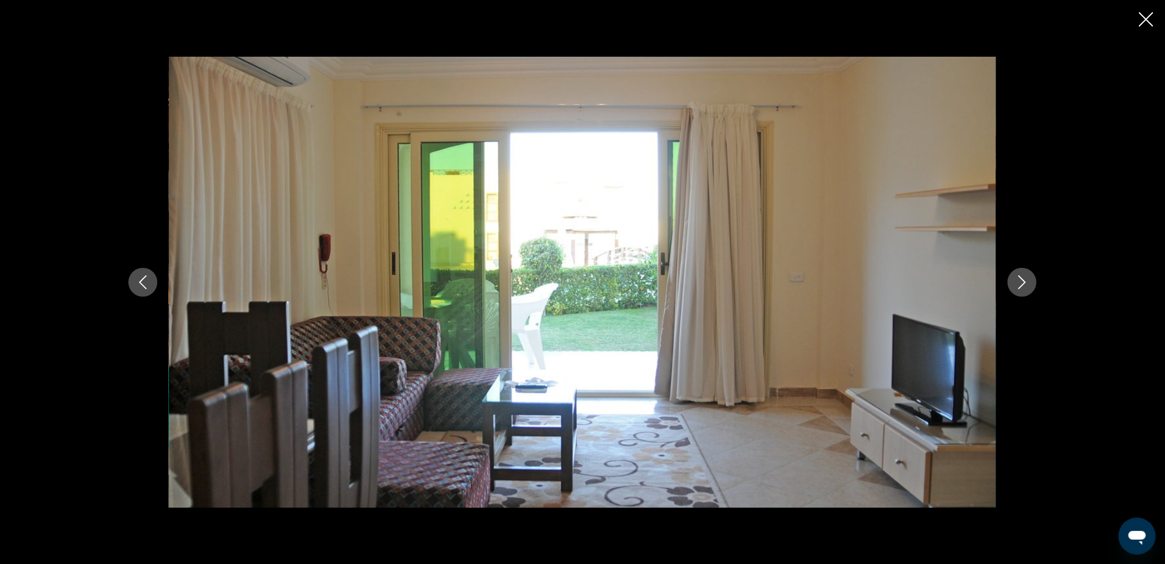
click at [1015, 285] on icon "Next image" at bounding box center [1022, 282] width 14 height 14
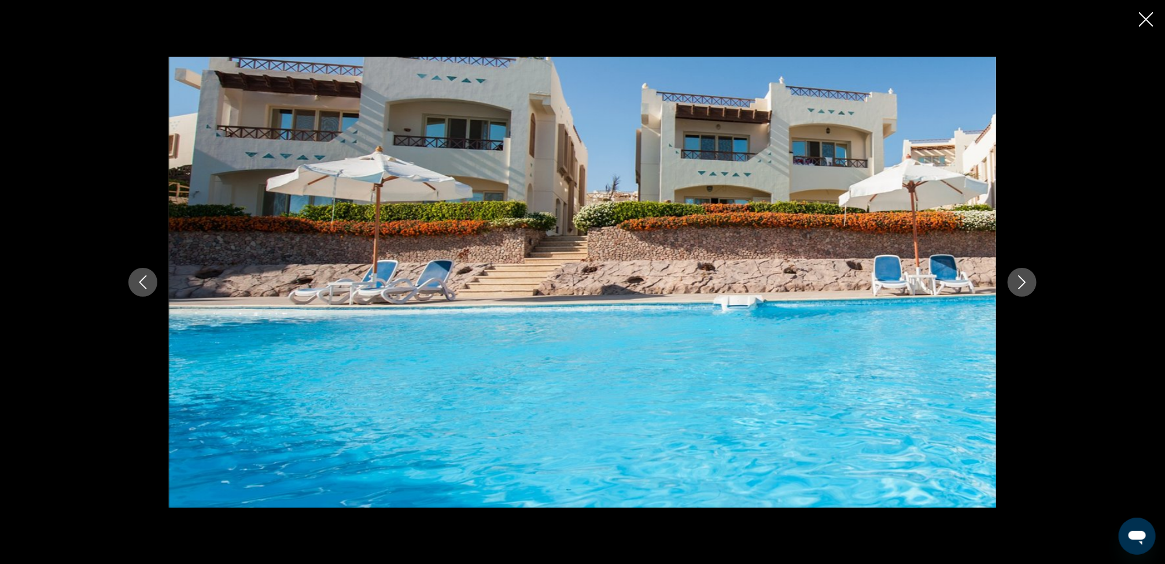
click at [1015, 285] on icon "Next image" at bounding box center [1022, 282] width 14 height 14
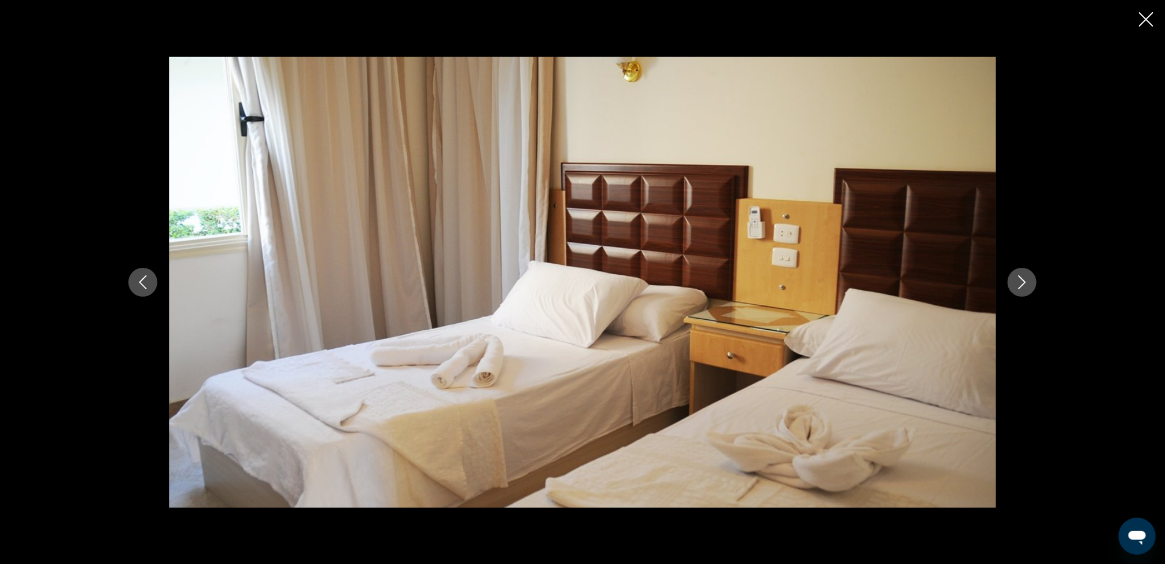
click at [1015, 285] on icon "Next image" at bounding box center [1022, 282] width 14 height 14
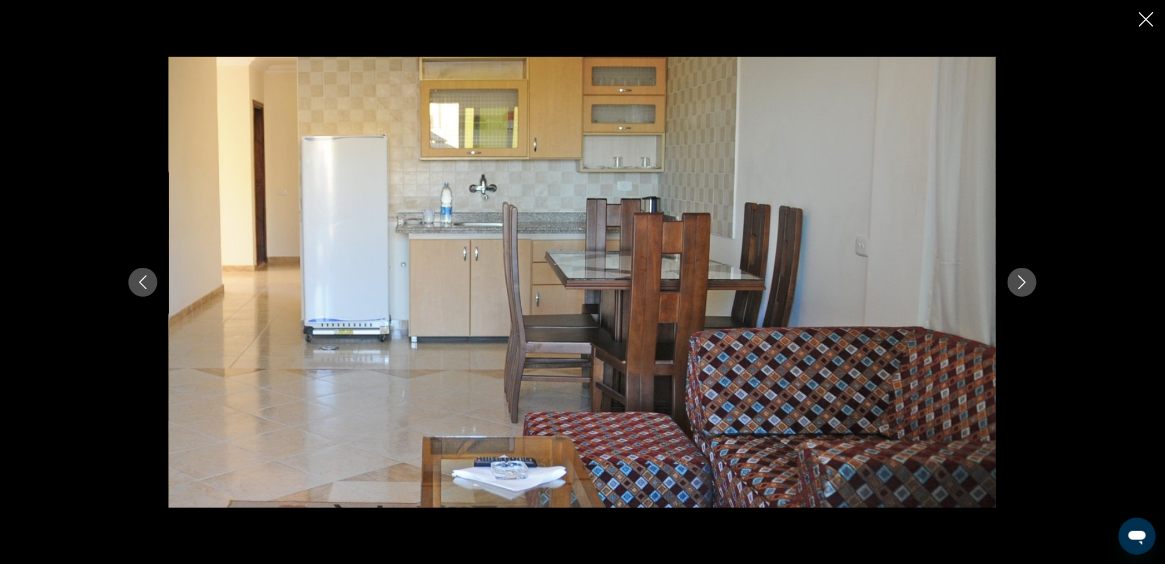
click at [1015, 285] on icon "Next image" at bounding box center [1022, 282] width 14 height 14
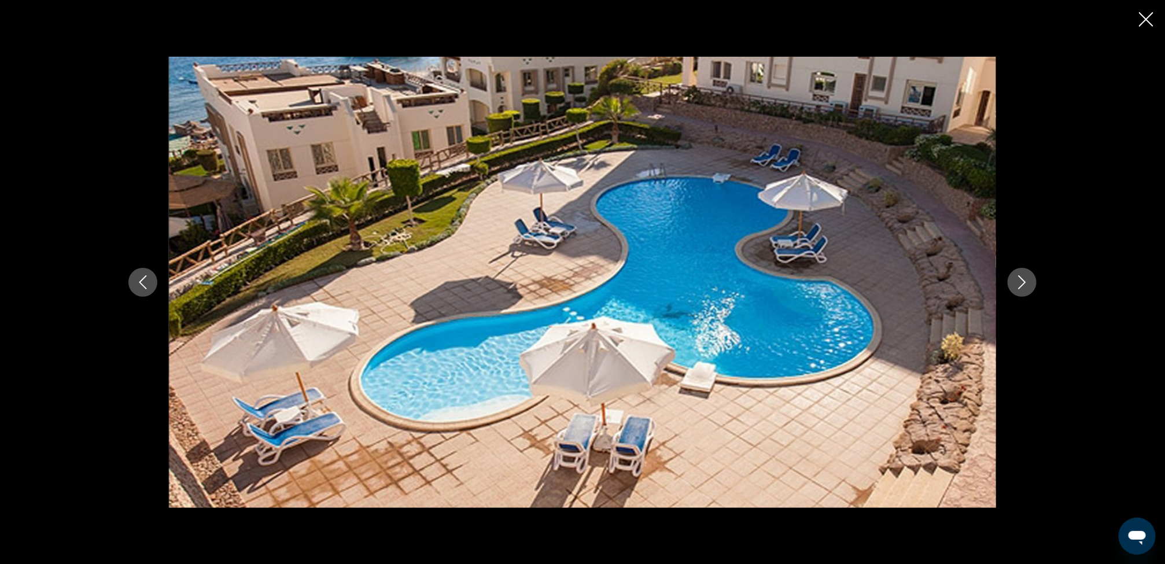
click at [1015, 285] on icon "Next image" at bounding box center [1022, 282] width 14 height 14
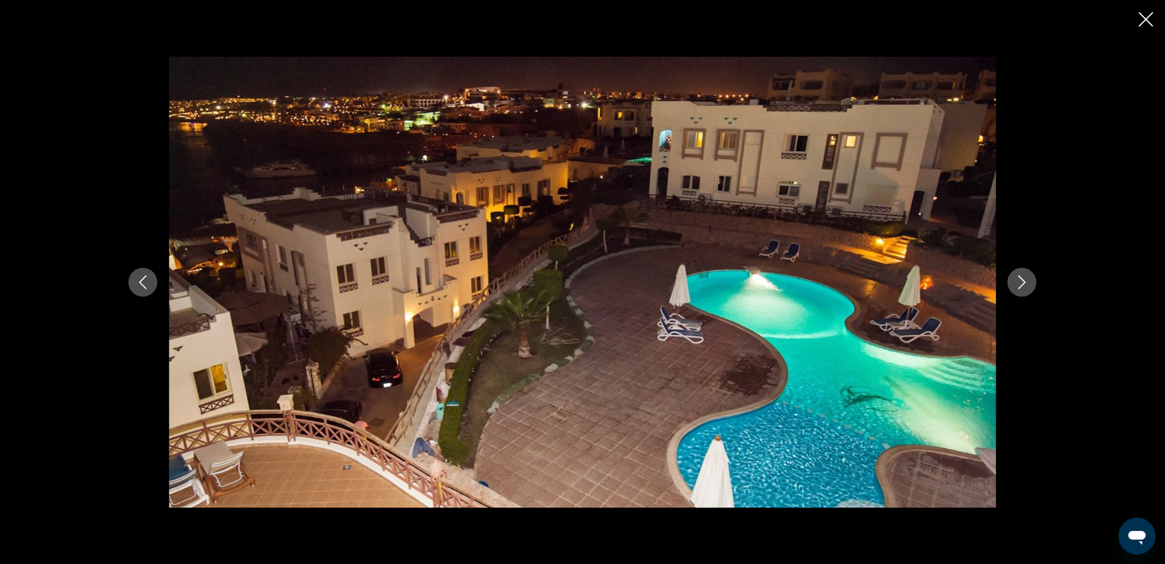
click at [1015, 285] on icon "Next image" at bounding box center [1022, 282] width 14 height 14
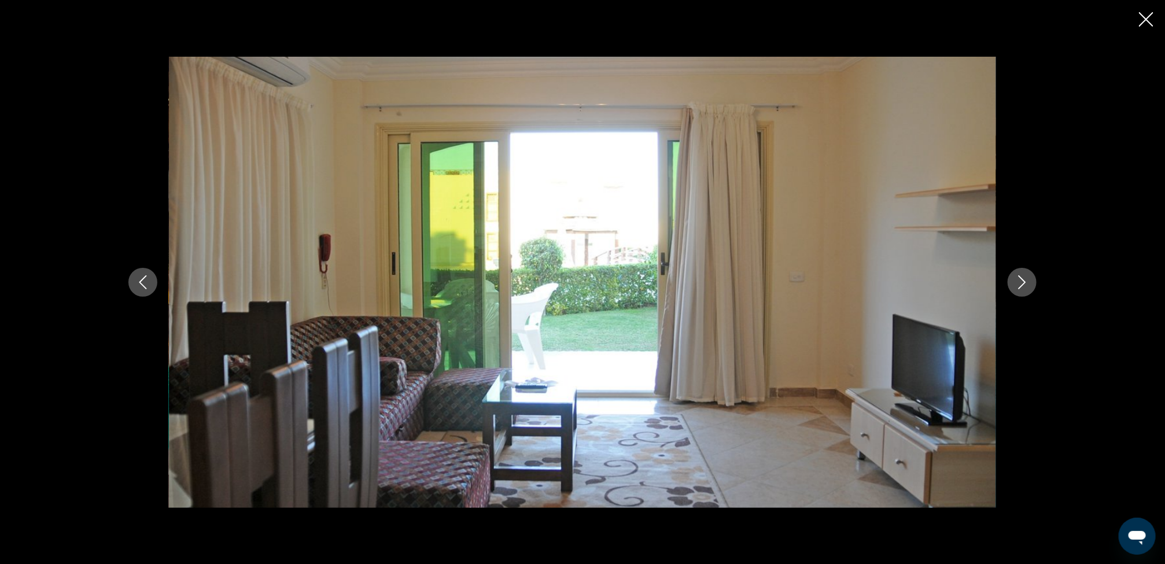
click at [1015, 285] on icon "Next image" at bounding box center [1022, 282] width 14 height 14
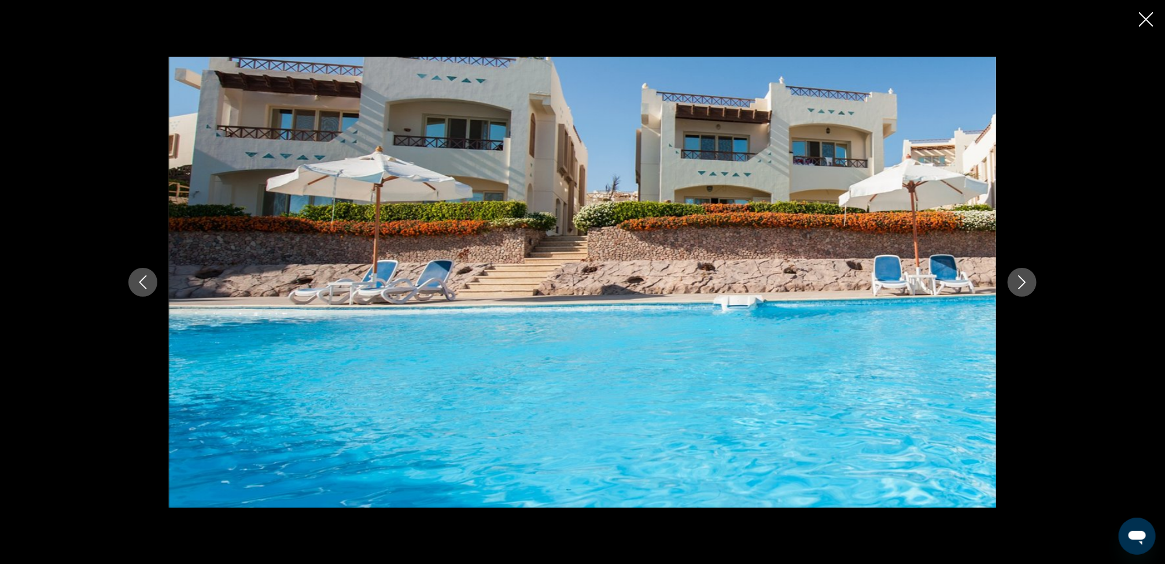
click at [1142, 16] on icon "Close slideshow" at bounding box center [1146, 19] width 14 height 14
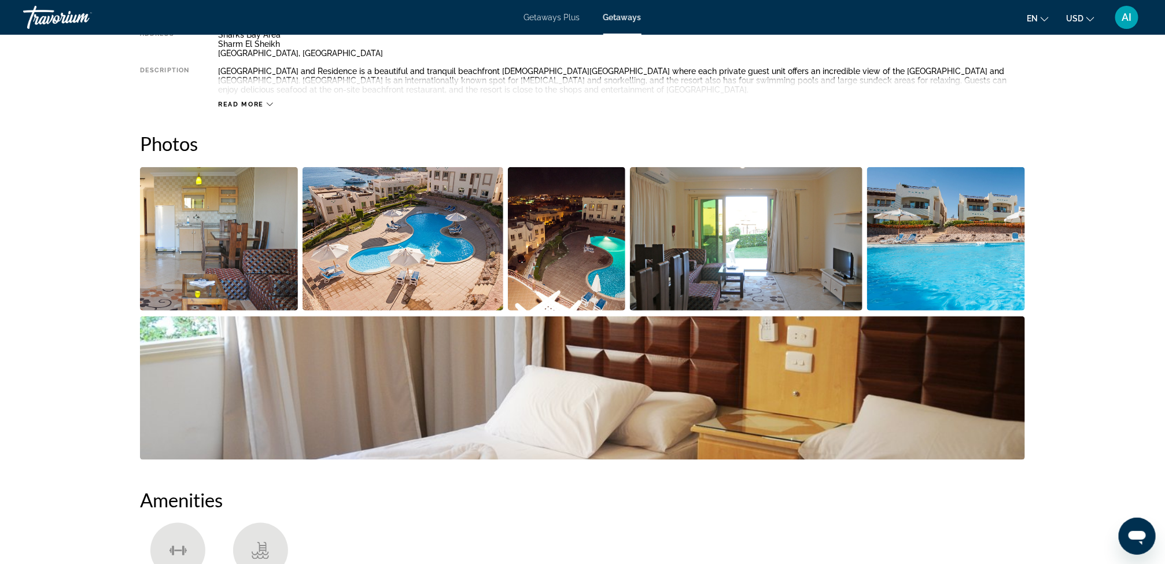
click at [247, 103] on span "Read more" at bounding box center [241, 105] width 46 height 8
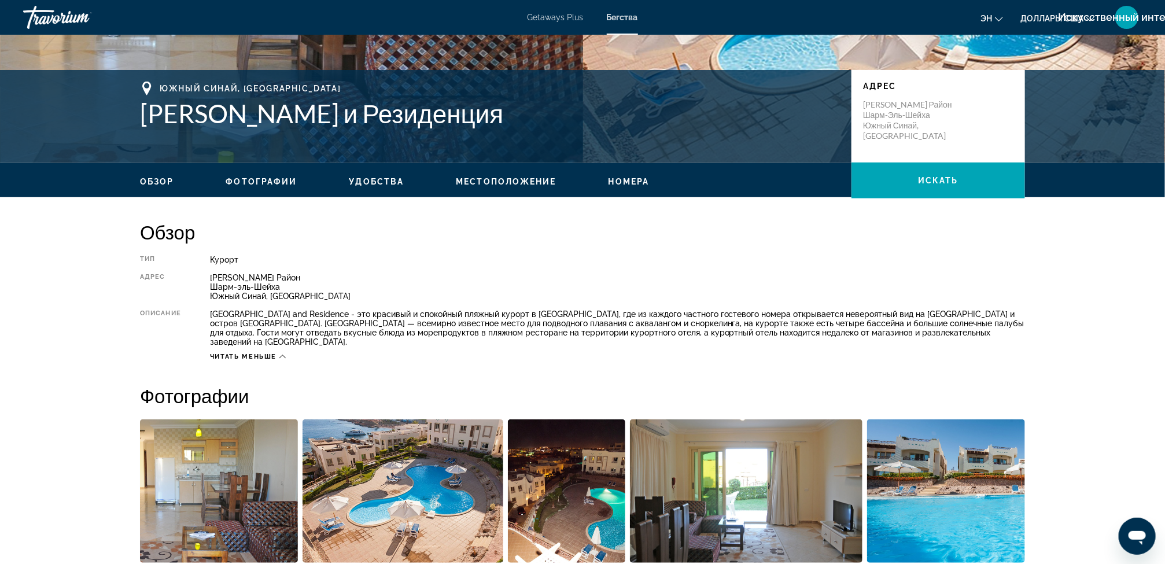
scroll to position [205, 0]
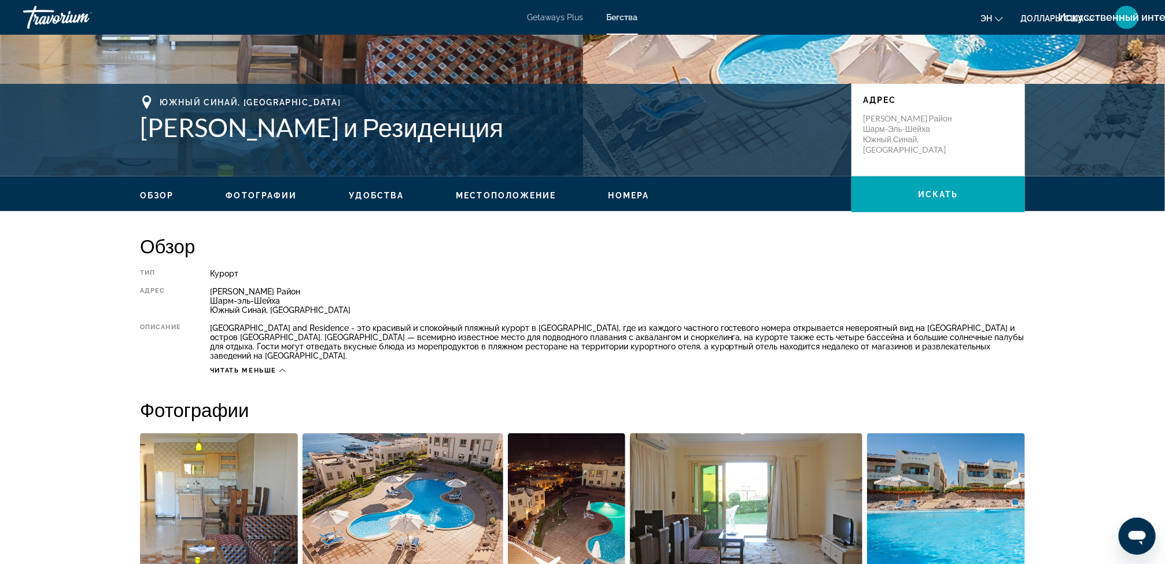
click at [629, 191] on span "Номера" at bounding box center [629, 195] width 41 height 9
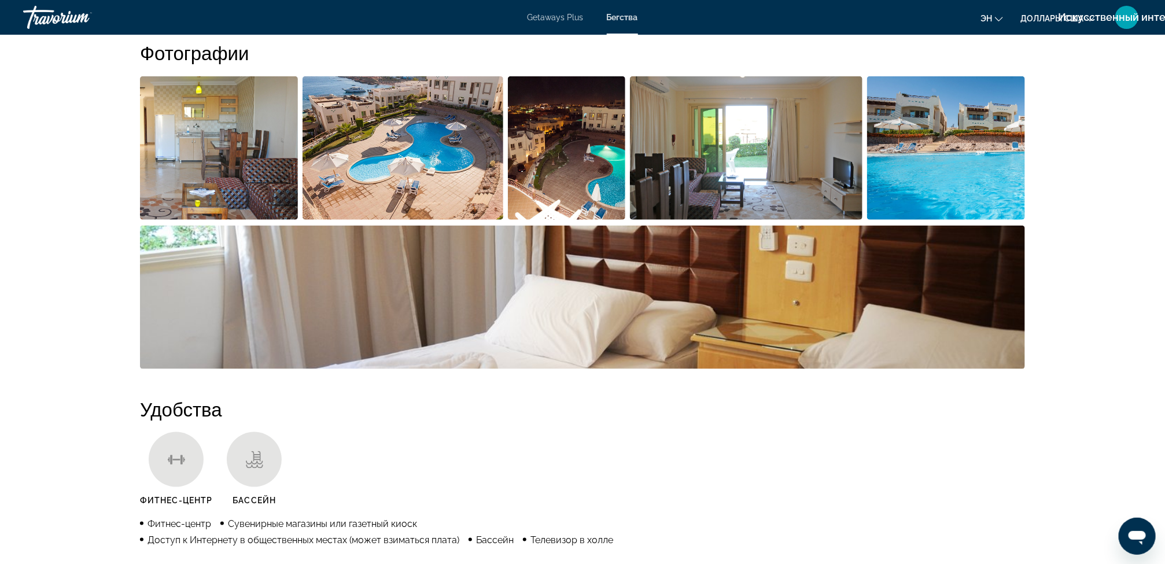
scroll to position [555, 0]
